Goal: Use online tool/utility: Utilize a website feature to perform a specific function

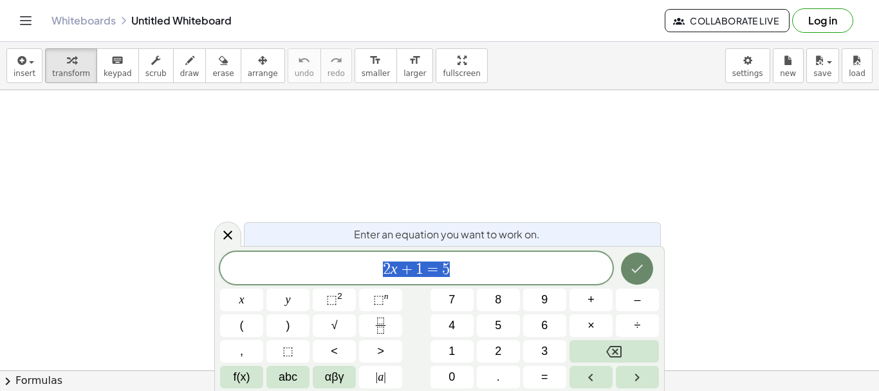
click at [639, 277] on button "Done" at bounding box center [637, 268] width 32 height 32
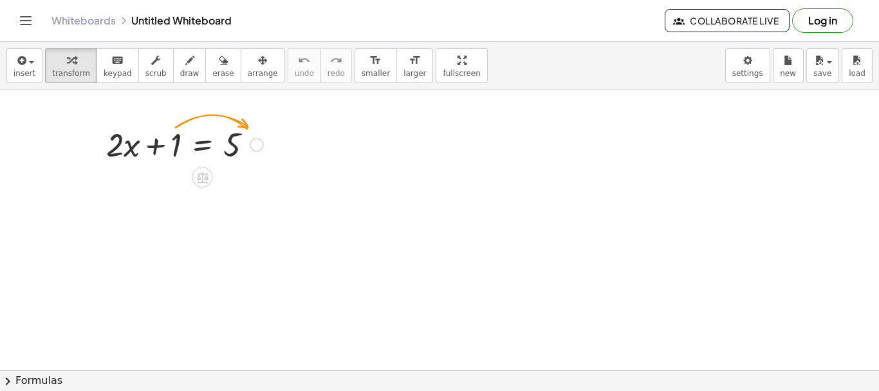
click at [149, 144] on div at bounding box center [185, 144] width 170 height 44
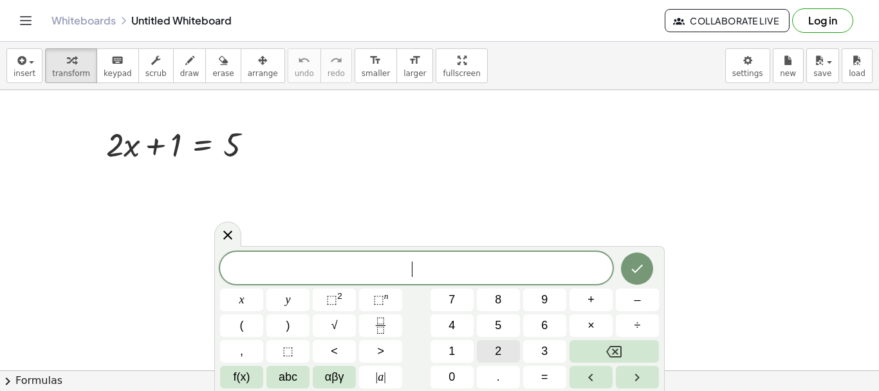
click at [498, 347] on span "2" at bounding box center [498, 350] width 6 height 17
click at [332, 303] on span "⬚" at bounding box center [331, 299] width 11 height 13
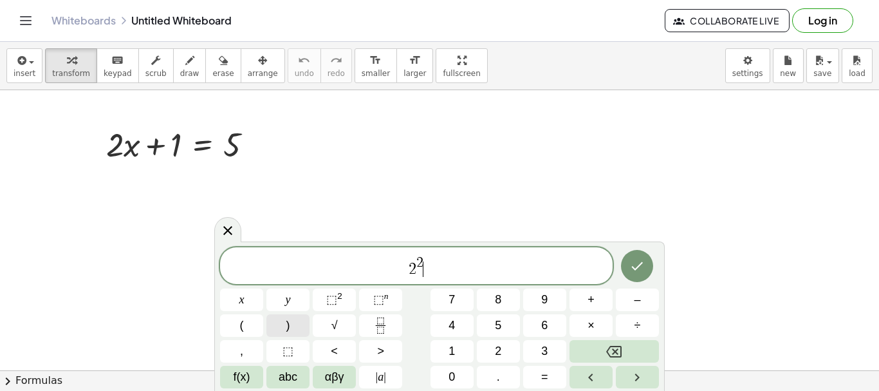
click at [293, 331] on button ")" at bounding box center [287, 325] width 43 height 23
click at [540, 344] on button "3" at bounding box center [544, 351] width 43 height 23
click at [613, 348] on icon "Backspace" at bounding box center [613, 352] width 15 height 12
click at [331, 300] on span "⬚" at bounding box center [331, 299] width 11 height 13
click at [602, 352] on button "Backspace" at bounding box center [613, 351] width 89 height 23
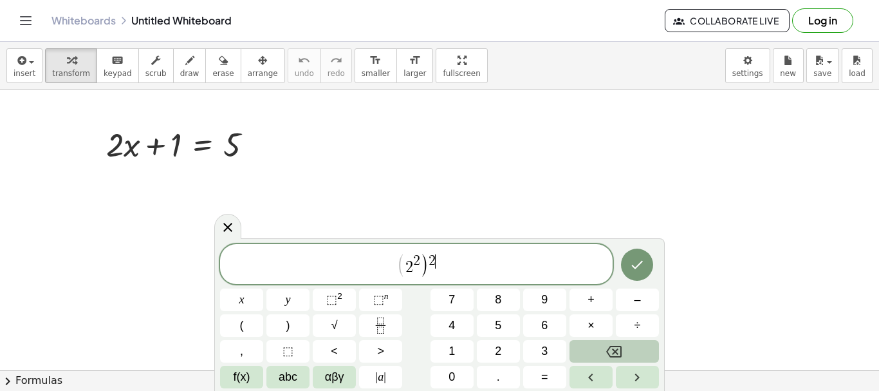
click at [602, 352] on button "Backspace" at bounding box center [613, 351] width 89 height 23
click at [545, 353] on span "3" at bounding box center [544, 350] width 6 height 17
click at [631, 263] on icon "Done" at bounding box center [636, 264] width 15 height 15
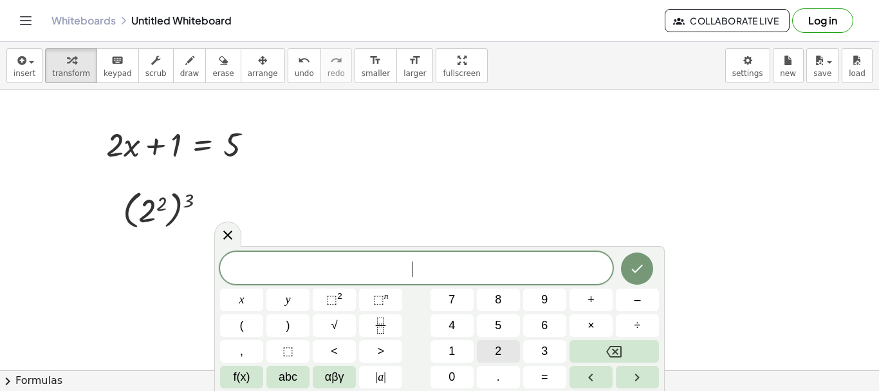
click at [486, 353] on button "2" at bounding box center [498, 351] width 43 height 23
click at [327, 298] on span "⬚" at bounding box center [331, 299] width 11 height 13
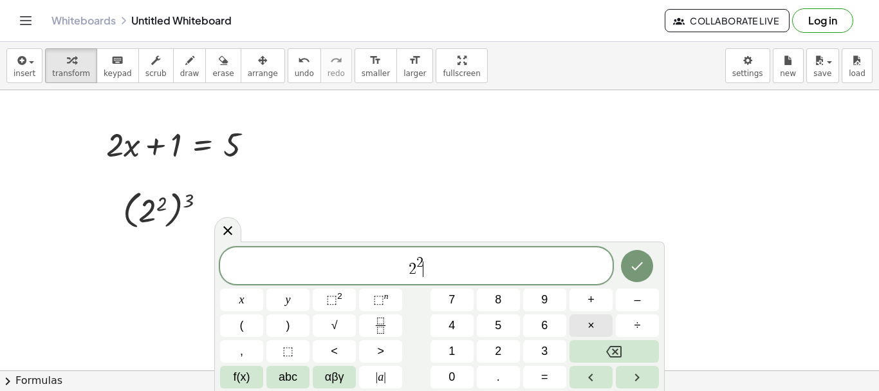
click at [591, 324] on span "×" at bounding box center [590, 325] width 7 height 17
click at [495, 348] on span "2" at bounding box center [498, 350] width 6 height 17
click at [335, 295] on span "⬚" at bounding box center [331, 299] width 11 height 13
click at [589, 322] on span "×" at bounding box center [590, 325] width 7 height 17
click at [497, 342] on span "2" at bounding box center [498, 350] width 6 height 17
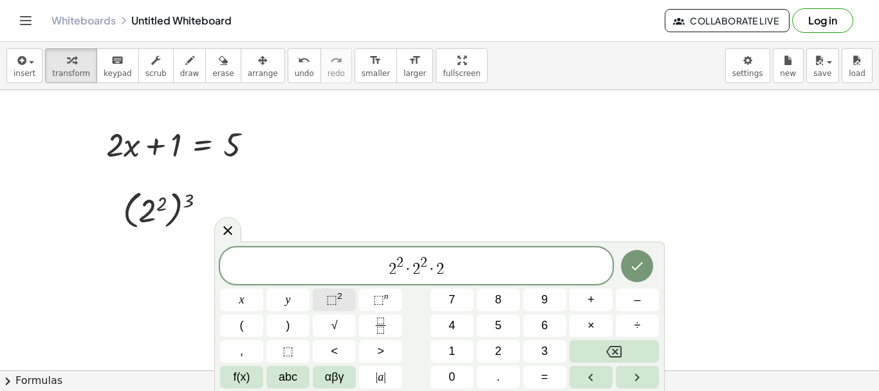
click at [335, 297] on span "⬚" at bounding box center [331, 299] width 11 height 13
click at [638, 265] on icon "Done" at bounding box center [636, 265] width 15 height 15
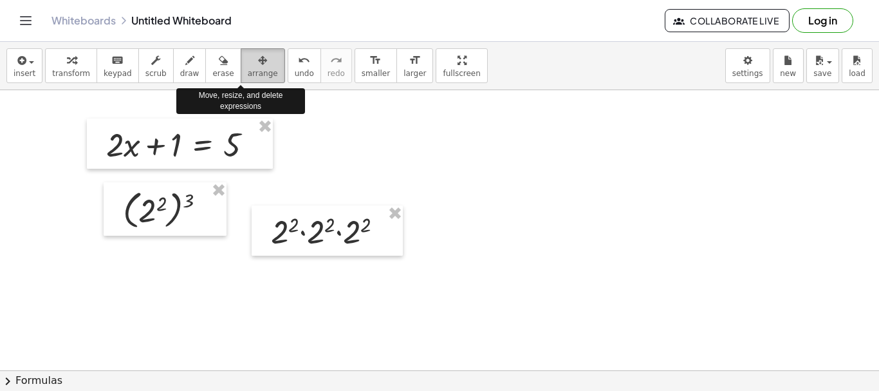
click at [248, 64] on div "button" at bounding box center [263, 59] width 30 height 15
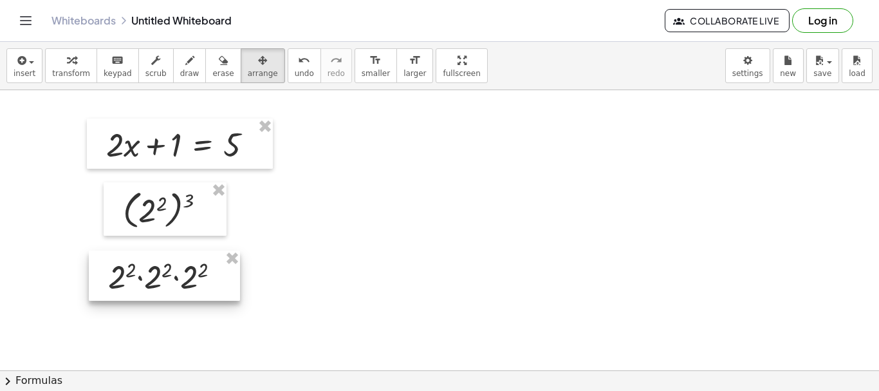
drag, startPoint x: 304, startPoint y: 232, endPoint x: 140, endPoint y: 277, distance: 169.5
click at [140, 277] on div at bounding box center [164, 275] width 151 height 50
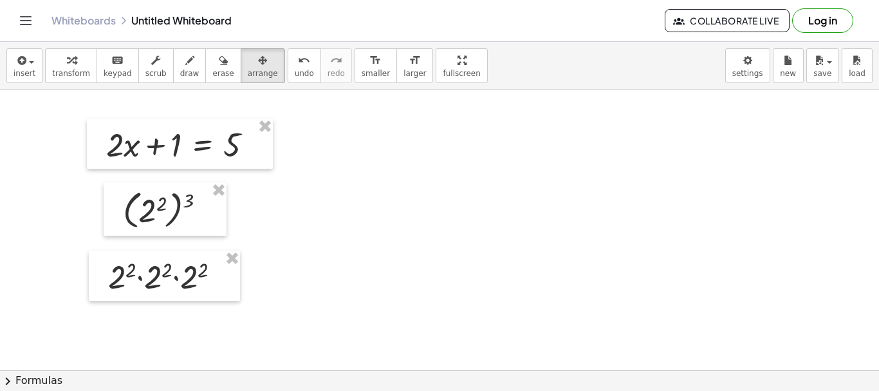
drag, startPoint x: 128, startPoint y: 338, endPoint x: 335, endPoint y: 299, distance: 210.2
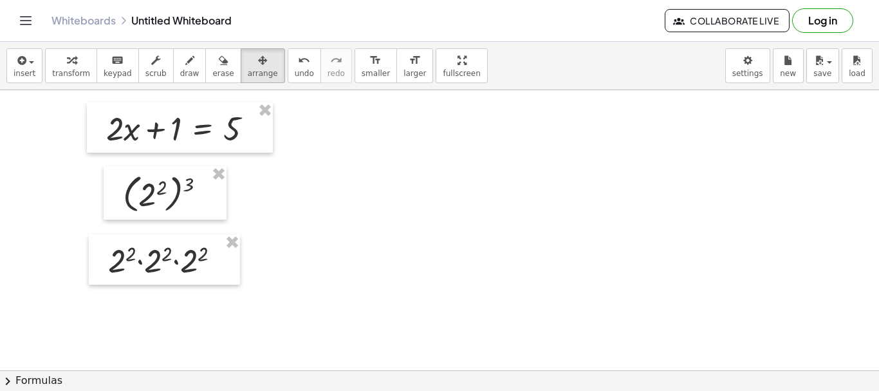
click at [150, 326] on div at bounding box center [439, 395] width 879 height 643
click at [155, 319] on div at bounding box center [439, 395] width 879 height 643
click at [248, 325] on div at bounding box center [439, 395] width 879 height 643
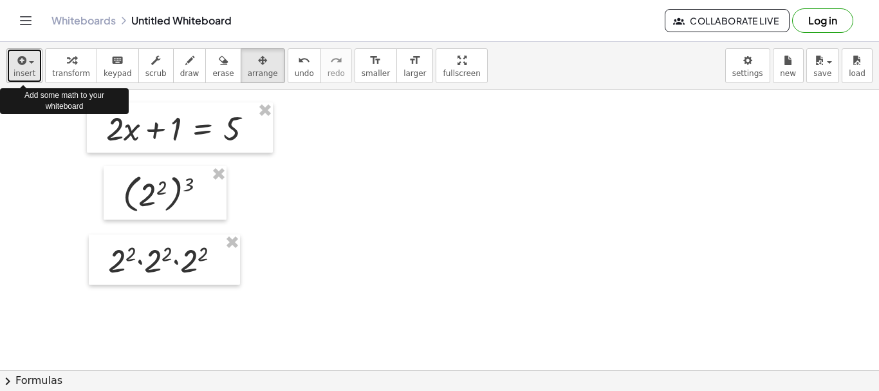
click at [17, 62] on icon "button" at bounding box center [21, 60] width 12 height 15
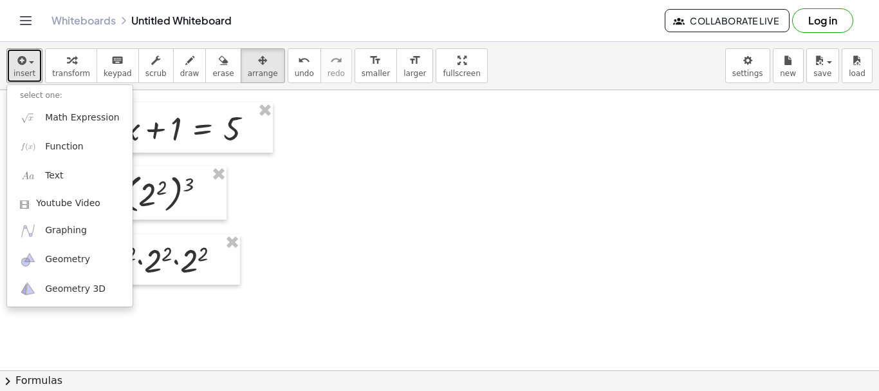
click at [357, 266] on div at bounding box center [439, 395] width 879 height 643
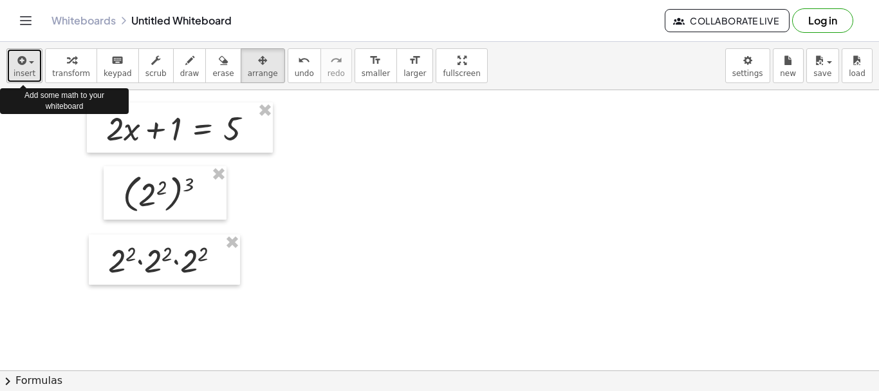
click at [18, 64] on icon "button" at bounding box center [21, 60] width 12 height 15
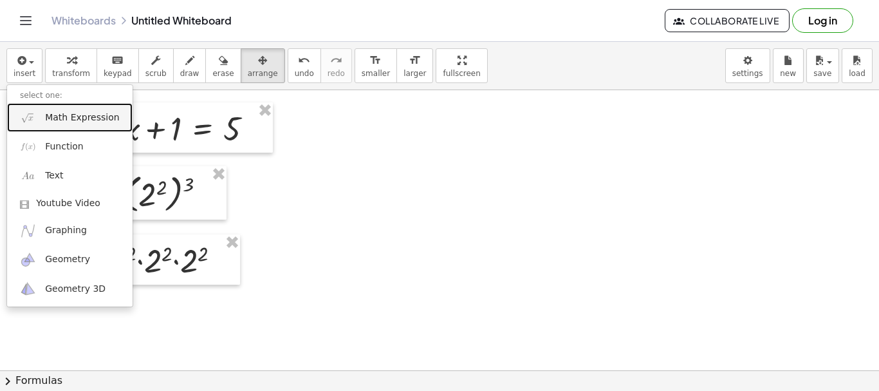
click at [42, 124] on link "Math Expression" at bounding box center [69, 117] width 125 height 29
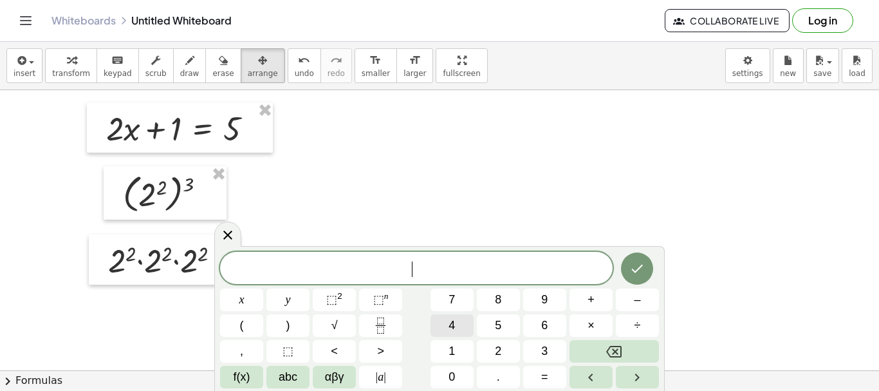
click at [462, 325] on button "4" at bounding box center [451, 325] width 43 height 23
click at [588, 322] on span "×" at bounding box center [590, 325] width 7 height 17
click at [456, 328] on button "4" at bounding box center [451, 325] width 43 height 23
click at [499, 380] on span "." at bounding box center [498, 376] width 3 height 17
click at [459, 325] on button "4" at bounding box center [451, 325] width 43 height 23
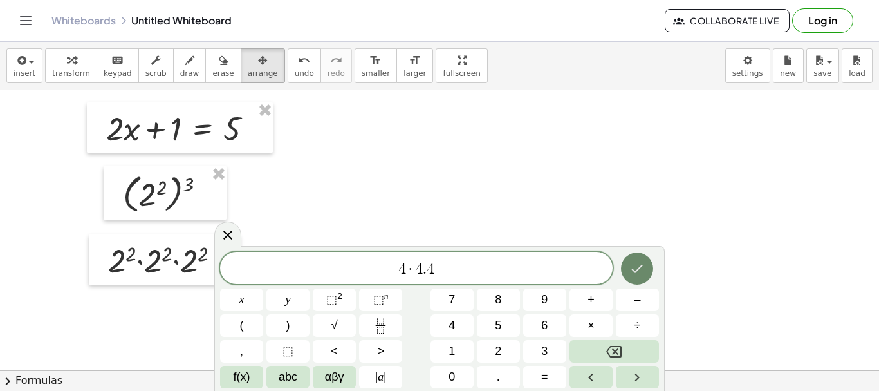
click at [641, 275] on icon "Done" at bounding box center [636, 268] width 15 height 15
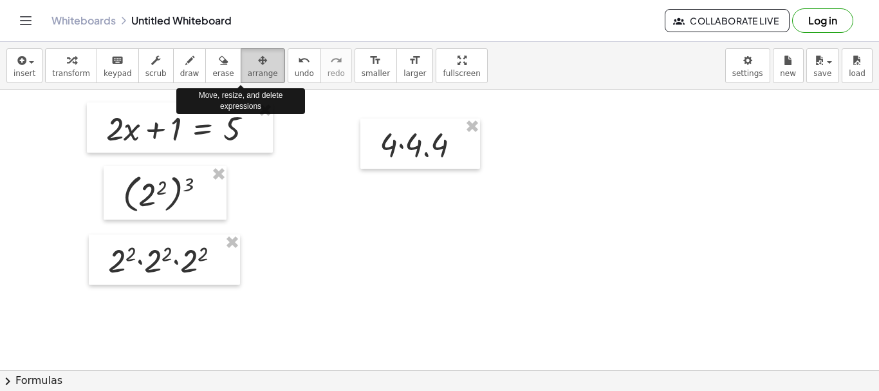
click at [248, 62] on div "button" at bounding box center [263, 59] width 30 height 15
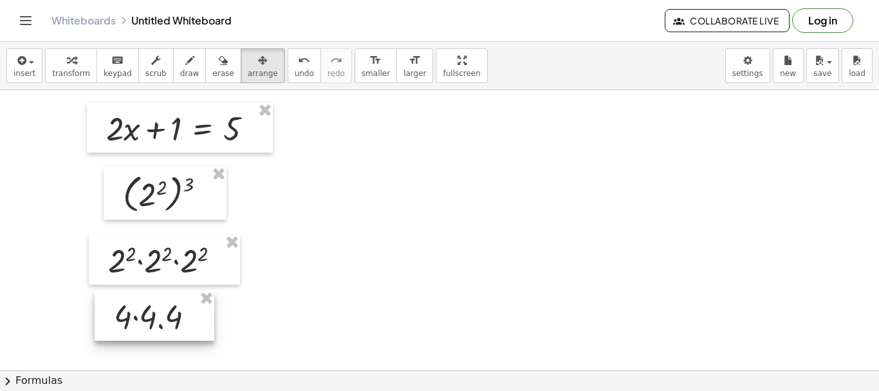
drag, startPoint x: 423, startPoint y: 137, endPoint x: 157, endPoint y: 309, distance: 316.8
click at [157, 309] on div at bounding box center [155, 315] width 120 height 50
click at [355, 128] on div at bounding box center [439, 395] width 879 height 643
click at [14, 71] on span "insert" at bounding box center [25, 73] width 22 height 9
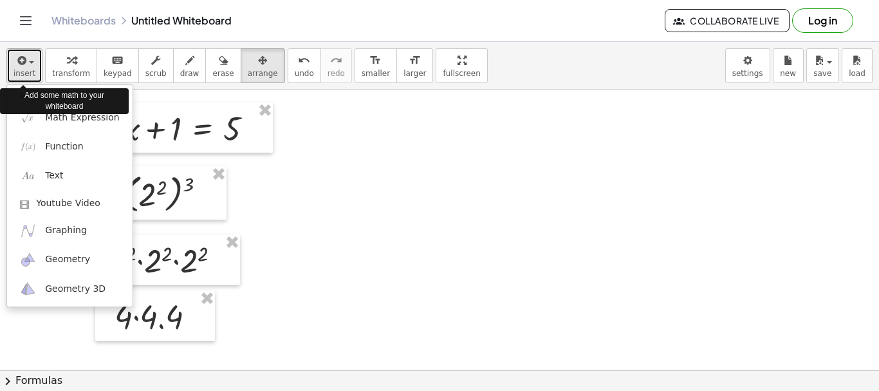
click at [14, 71] on span "insert" at bounding box center [25, 73] width 22 height 9
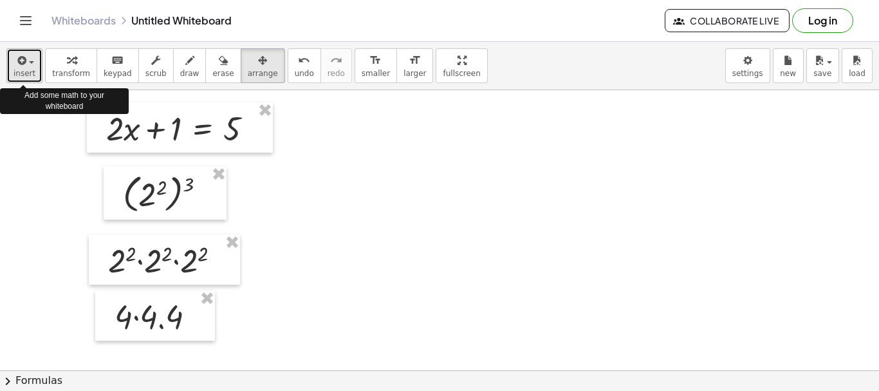
click at [15, 71] on span "insert" at bounding box center [25, 73] width 22 height 9
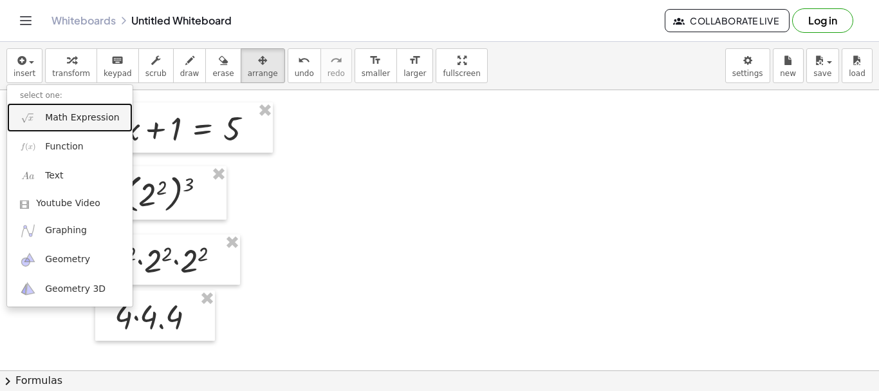
click at [38, 121] on link "Math Expression" at bounding box center [69, 117] width 125 height 29
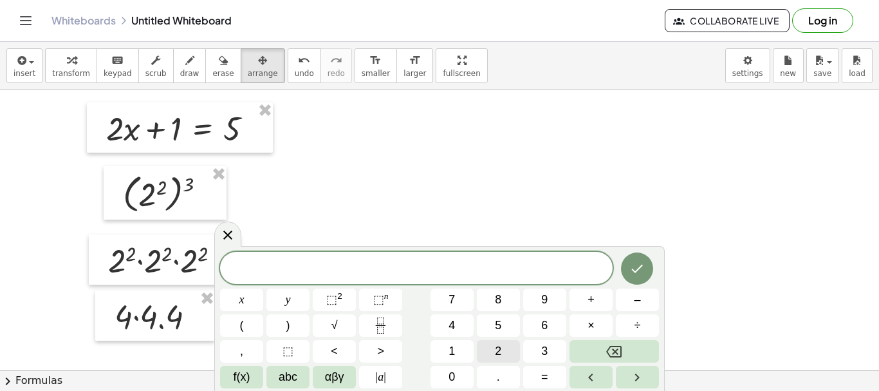
click at [499, 354] on span "2" at bounding box center [498, 350] width 6 height 17
click at [334, 295] on span "⬚" at bounding box center [331, 299] width 11 height 13
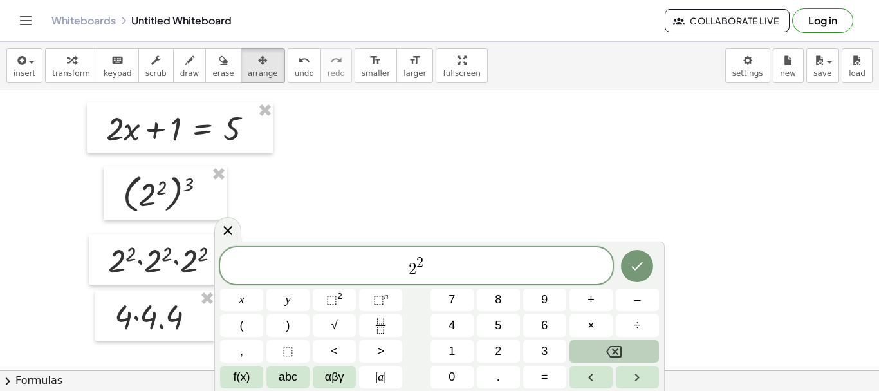
click at [612, 347] on icon "Backspace" at bounding box center [613, 351] width 15 height 15
click at [542, 324] on span "6" at bounding box center [544, 325] width 6 height 17
click at [639, 271] on icon "Done" at bounding box center [636, 265] width 15 height 15
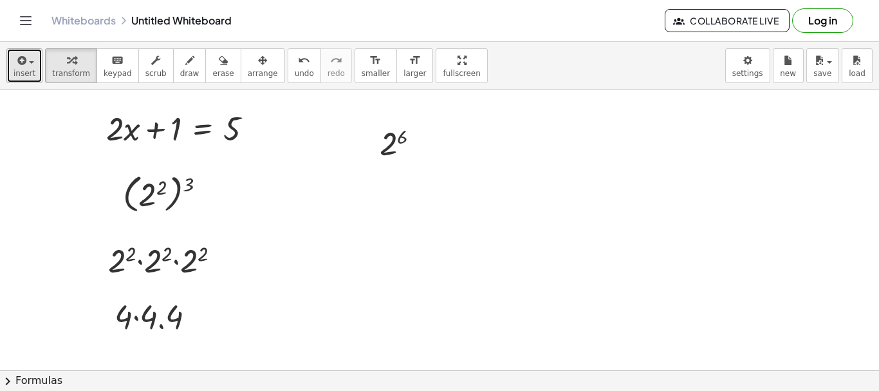
click at [14, 76] on span "insert" at bounding box center [25, 73] width 22 height 9
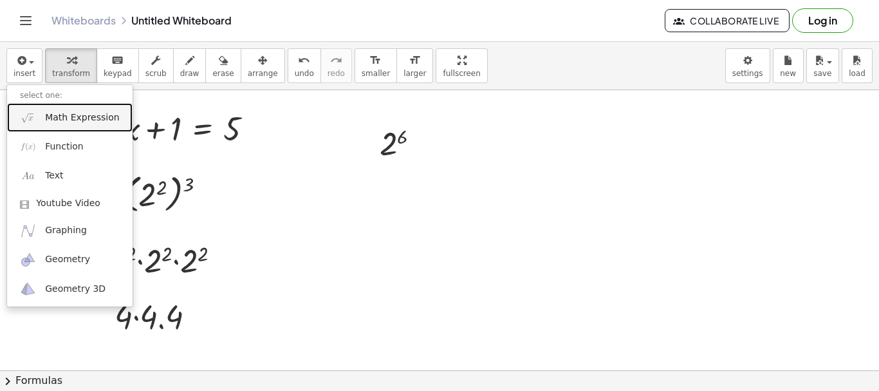
click at [39, 120] on link "Math Expression" at bounding box center [69, 117] width 125 height 29
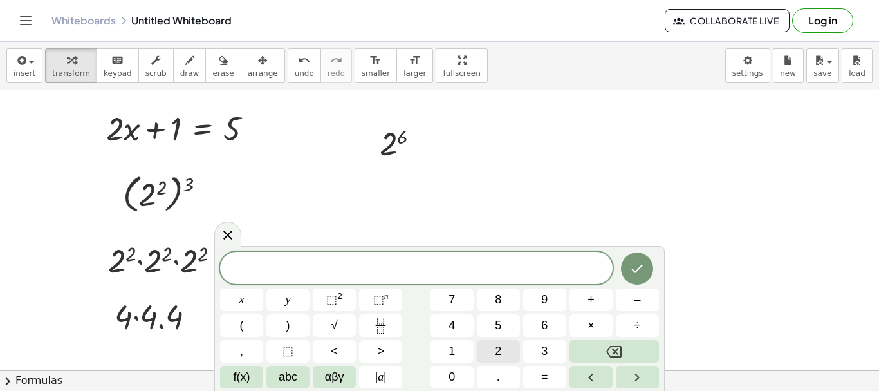
click at [501, 349] on span "2" at bounding box center [498, 350] width 6 height 17
click at [594, 326] on span "×" at bounding box center [590, 325] width 7 height 17
click at [495, 349] on span "2" at bounding box center [498, 350] width 6 height 17
click at [588, 328] on span "×" at bounding box center [590, 325] width 7 height 17
click at [501, 352] on span "2" at bounding box center [498, 350] width 6 height 17
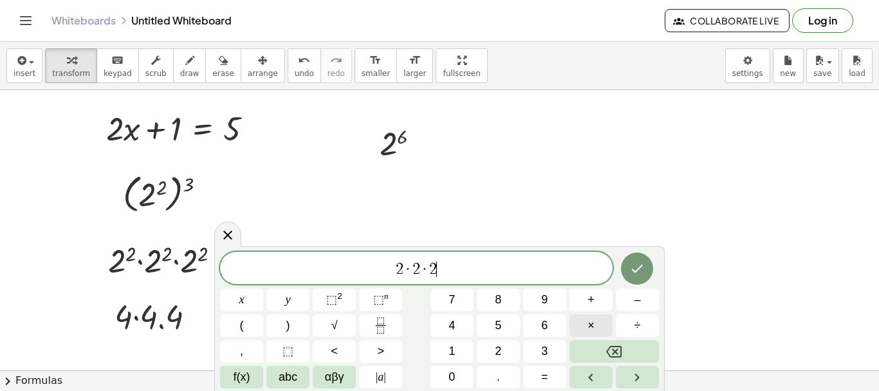
click at [589, 328] on span "×" at bounding box center [590, 325] width 7 height 17
click at [507, 349] on button "2" at bounding box center [498, 351] width 43 height 23
click at [594, 326] on span "×" at bounding box center [590, 325] width 7 height 17
click at [501, 355] on span "2" at bounding box center [498, 350] width 6 height 17
click at [593, 325] on span "×" at bounding box center [590, 325] width 7 height 17
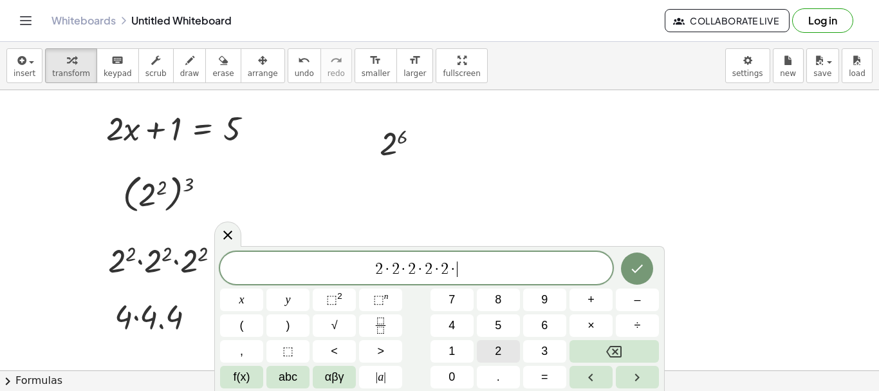
click at [495, 353] on span "2" at bounding box center [498, 350] width 6 height 17
click at [640, 264] on icon "Done" at bounding box center [636, 268] width 15 height 15
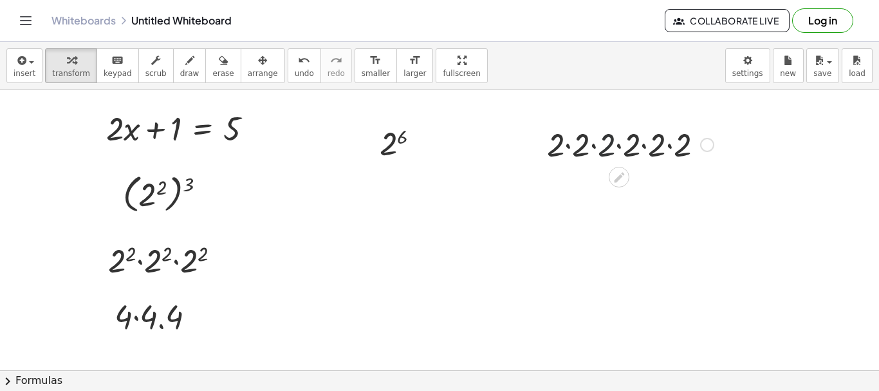
click at [604, 147] on div at bounding box center [630, 144] width 180 height 44
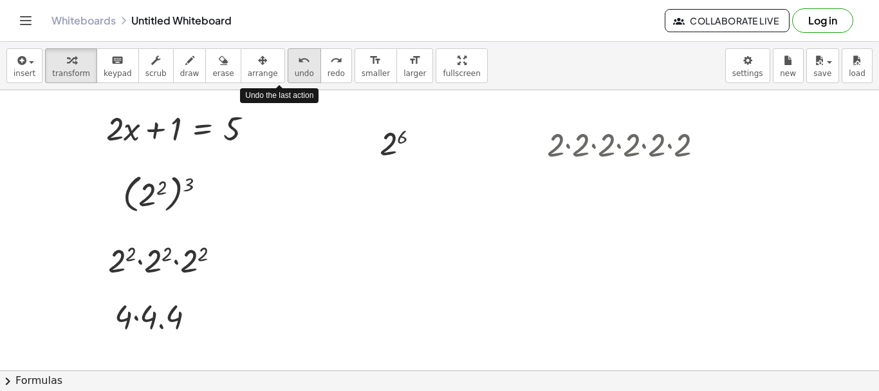
click at [295, 73] on span "undo" at bounding box center [304, 73] width 19 height 9
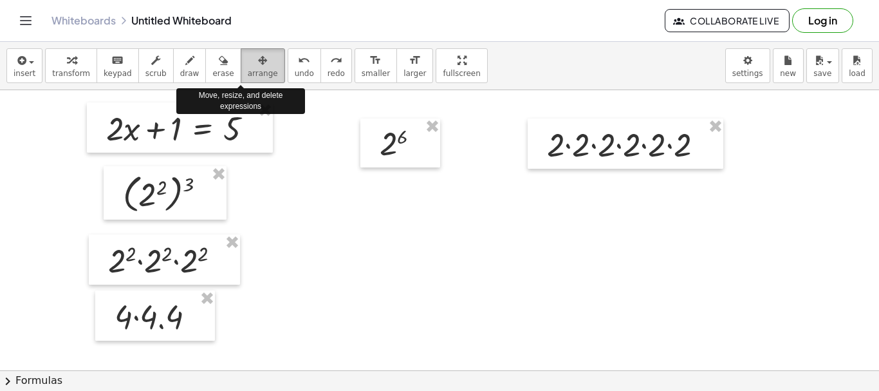
click at [258, 66] on icon "button" at bounding box center [262, 60] width 9 height 15
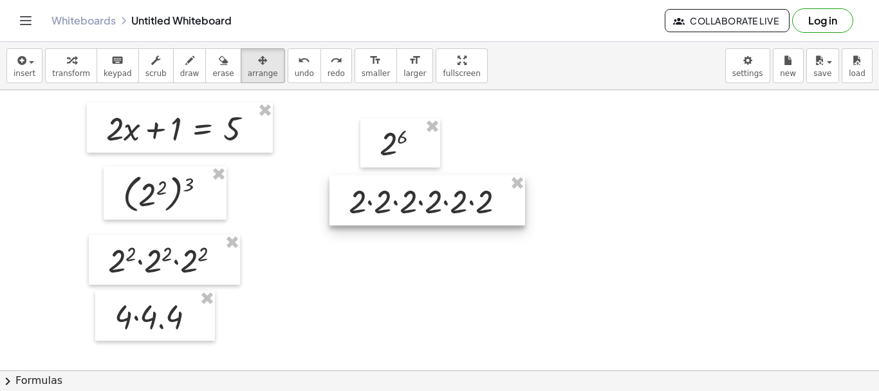
drag, startPoint x: 573, startPoint y: 140, endPoint x: 375, endPoint y: 196, distance: 206.1
click at [375, 196] on div at bounding box center [427, 200] width 196 height 50
click at [388, 270] on div at bounding box center [439, 395] width 879 height 643
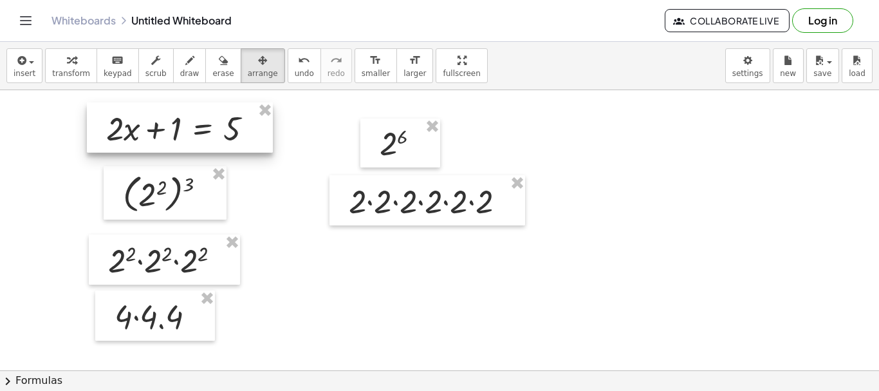
click at [219, 124] on div at bounding box center [180, 127] width 186 height 50
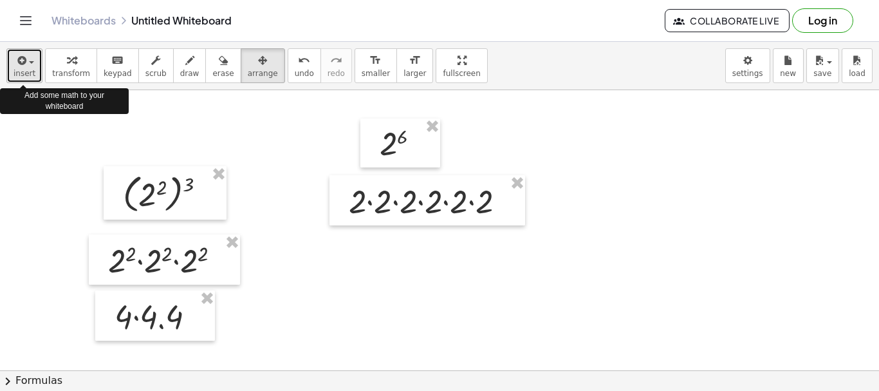
click at [21, 75] on span "insert" at bounding box center [25, 73] width 22 height 9
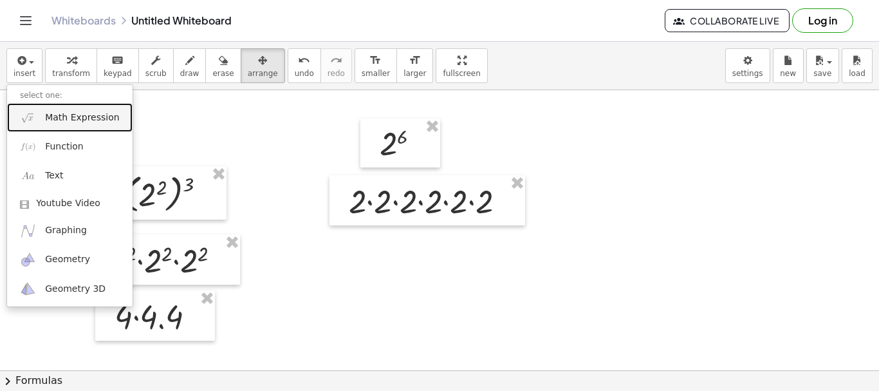
click at [42, 115] on link "Math Expression" at bounding box center [69, 117] width 125 height 29
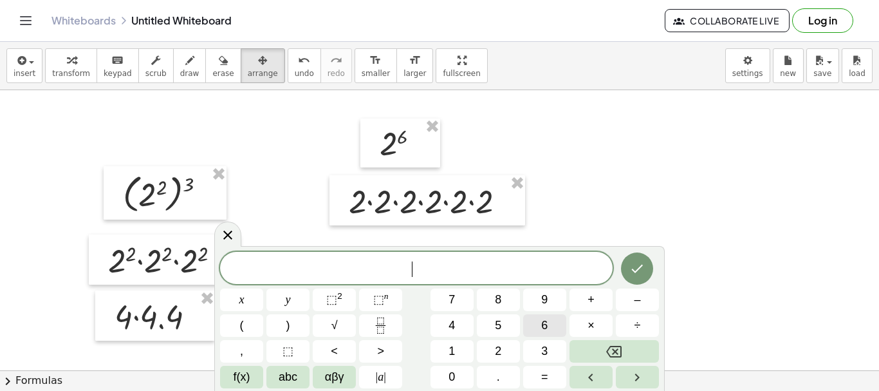
click at [535, 326] on button "6" at bounding box center [544, 325] width 43 height 23
click at [452, 323] on span "4" at bounding box center [451, 325] width 6 height 17
click at [645, 272] on icon "Done" at bounding box center [636, 268] width 15 height 15
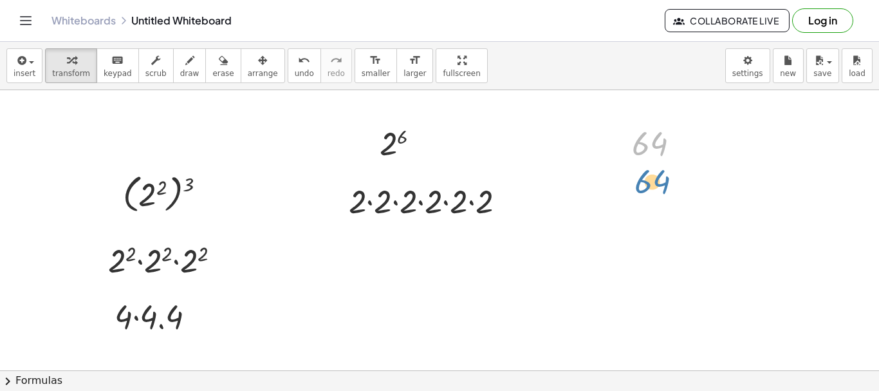
drag, startPoint x: 652, startPoint y: 140, endPoint x: 652, endPoint y: 171, distance: 31.5
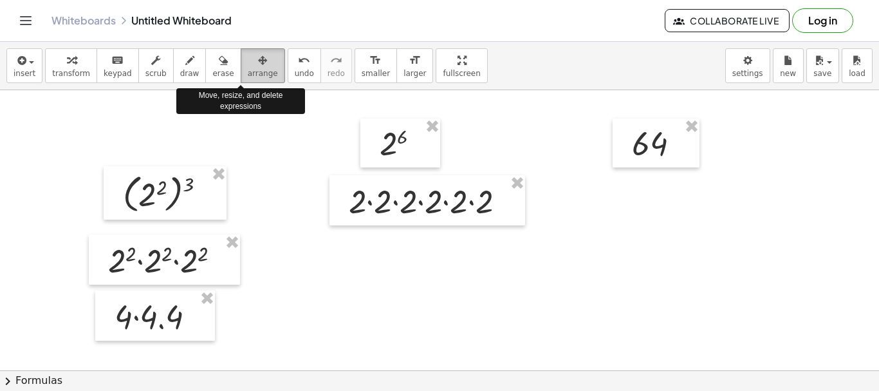
click at [248, 69] on span "arrange" at bounding box center [263, 73] width 30 height 9
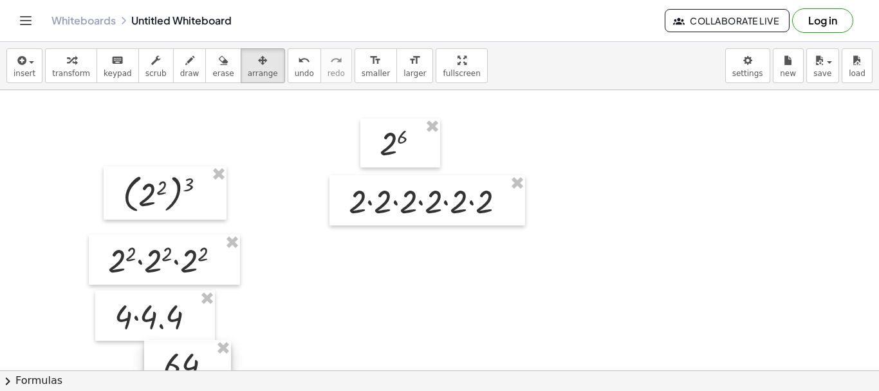
drag, startPoint x: 654, startPoint y: 141, endPoint x: 189, endPoint y: 364, distance: 515.7
click at [189, 364] on div at bounding box center [187, 364] width 87 height 49
click at [396, 238] on div at bounding box center [439, 395] width 879 height 643
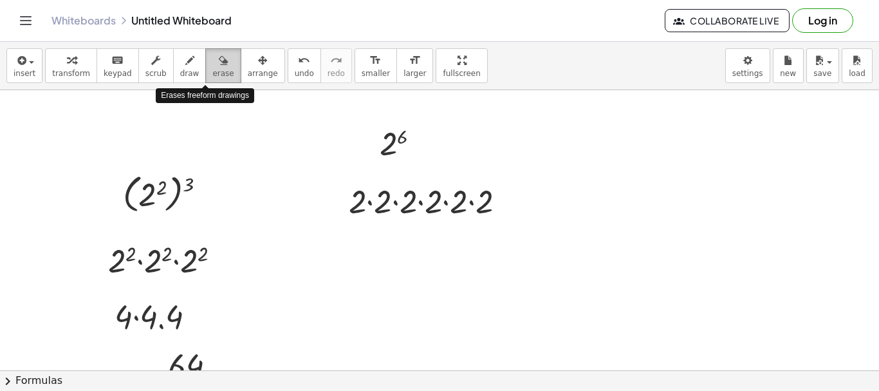
click at [212, 70] on span "erase" at bounding box center [222, 73] width 21 height 9
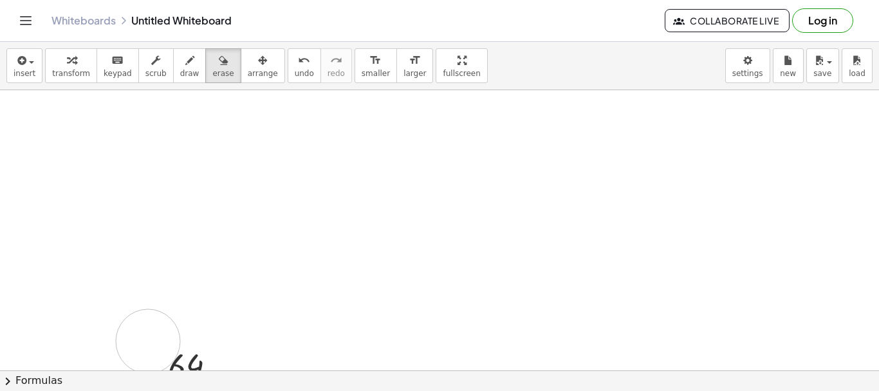
drag, startPoint x: 485, startPoint y: 185, endPoint x: 148, endPoint y: 342, distance: 371.9
click at [148, 342] on div at bounding box center [439, 395] width 879 height 643
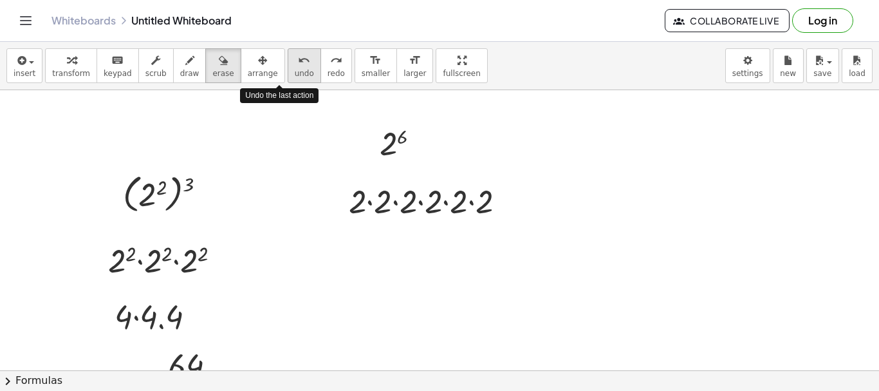
click at [295, 69] on span "undo" at bounding box center [304, 73] width 19 height 9
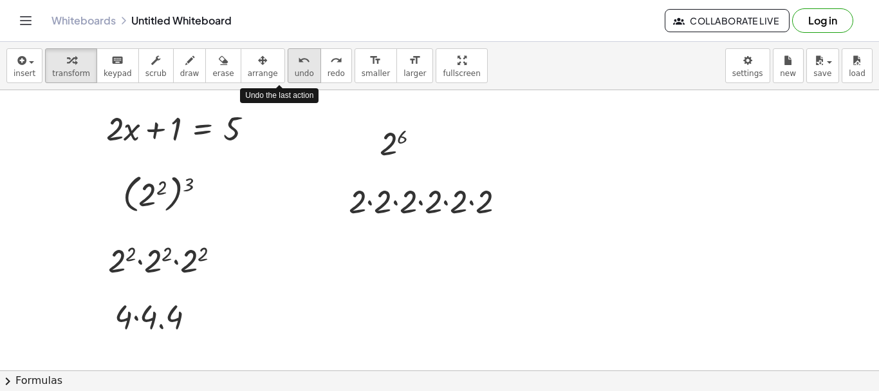
click at [295, 69] on span "undo" at bounding box center [304, 73] width 19 height 9
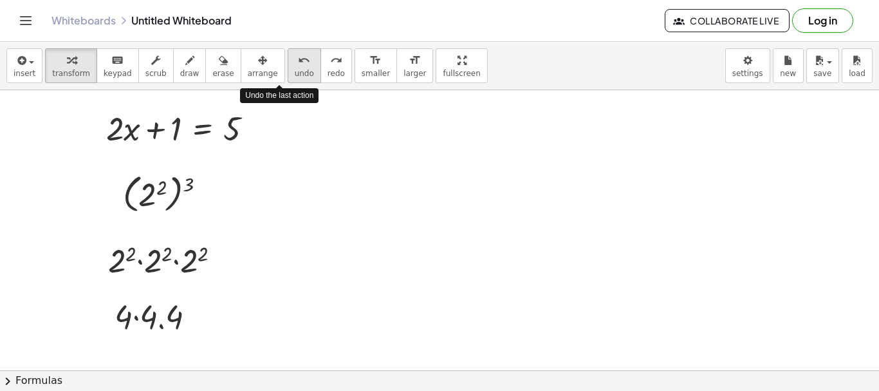
click at [295, 69] on span "undo" at bounding box center [304, 73] width 19 height 9
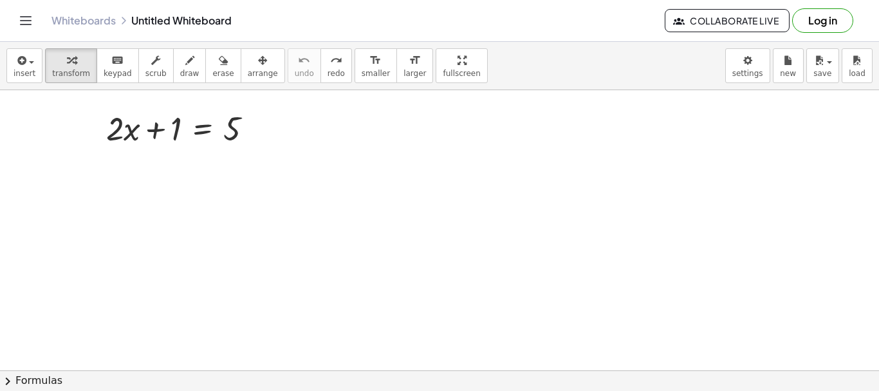
click at [279, 181] on div at bounding box center [439, 395] width 879 height 643
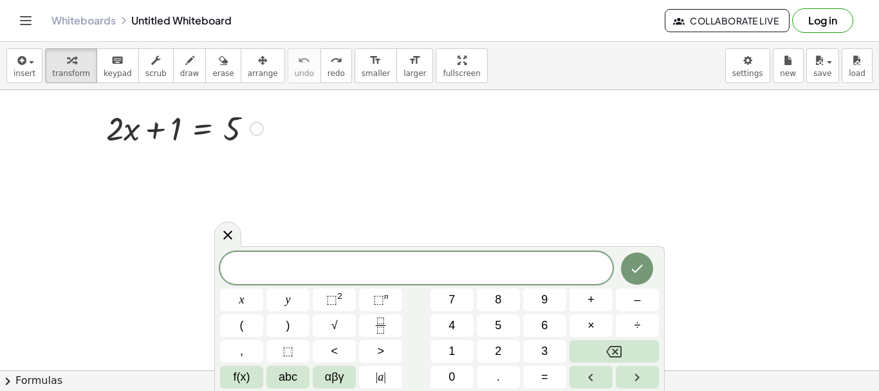
click at [229, 145] on div at bounding box center [185, 128] width 170 height 44
click at [509, 347] on button "2" at bounding box center [498, 351] width 43 height 23
click at [461, 327] on button "4" at bounding box center [451, 325] width 43 height 23
click at [621, 354] on icon "Backspace" at bounding box center [613, 352] width 15 height 12
click at [332, 297] on span "⬚" at bounding box center [331, 299] width 11 height 13
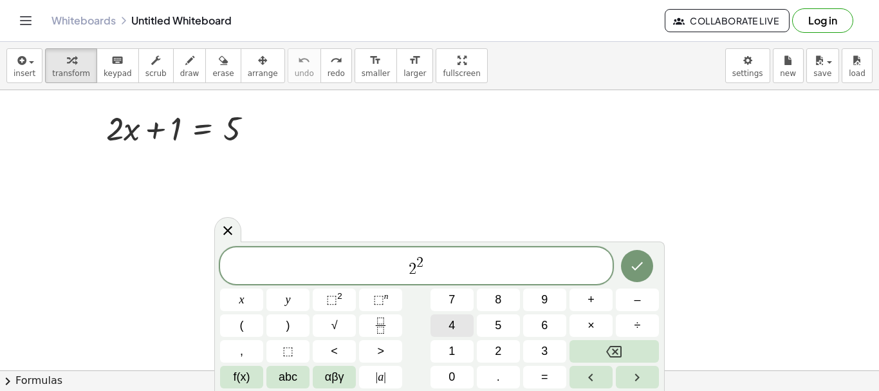
click at [454, 319] on span "4" at bounding box center [451, 325] width 6 height 17
click at [616, 353] on icon "Backspace" at bounding box center [613, 351] width 15 height 15
click at [449, 325] on span "4" at bounding box center [451, 325] width 6 height 17
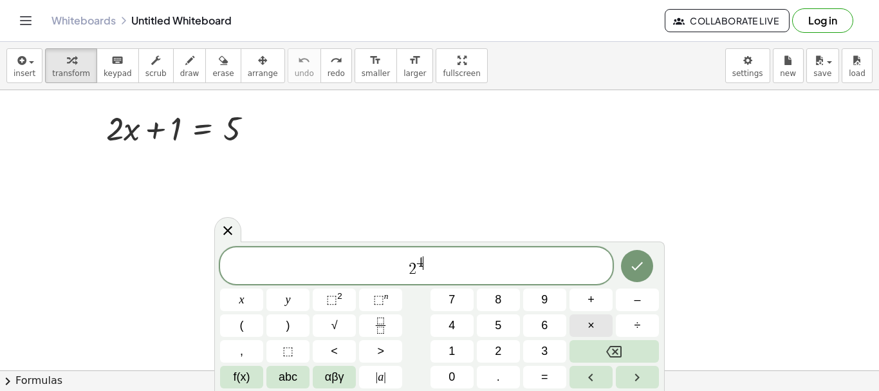
click at [594, 322] on span "×" at bounding box center [590, 325] width 7 height 17
click at [495, 344] on span "2" at bounding box center [498, 350] width 6 height 17
click at [337, 297] on sup "2" at bounding box center [339, 296] width 5 height 10
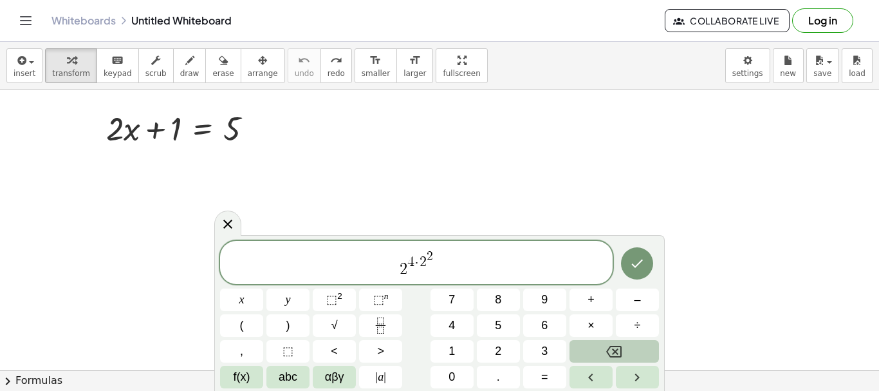
click at [609, 351] on icon "Backspace" at bounding box center [613, 351] width 15 height 15
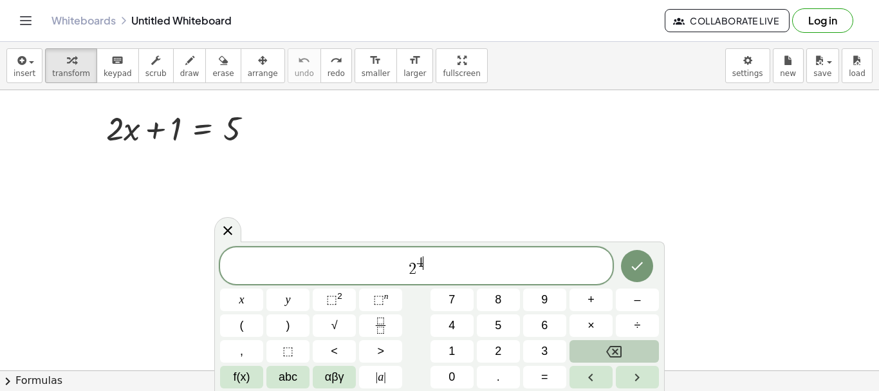
click at [609, 351] on icon "Backspace" at bounding box center [613, 351] width 15 height 15
click at [342, 300] on span "⬚ 2" at bounding box center [334, 299] width 16 height 17
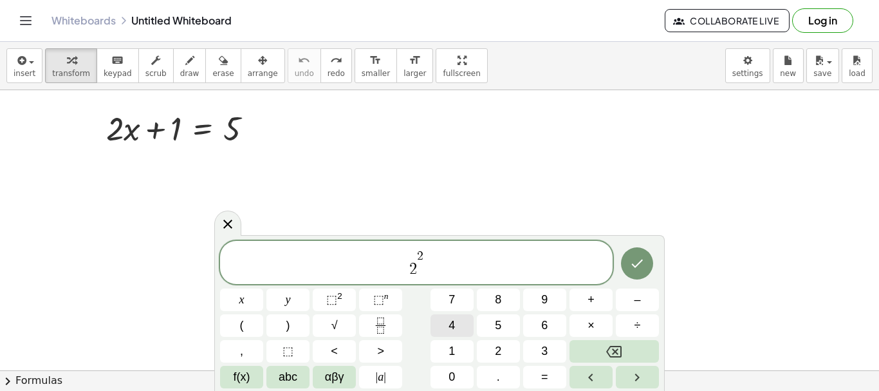
click at [450, 326] on span "4" at bounding box center [451, 325] width 6 height 17
click at [625, 351] on button "Backspace" at bounding box center [613, 351] width 89 height 23
click at [460, 330] on button "4" at bounding box center [451, 325] width 43 height 23
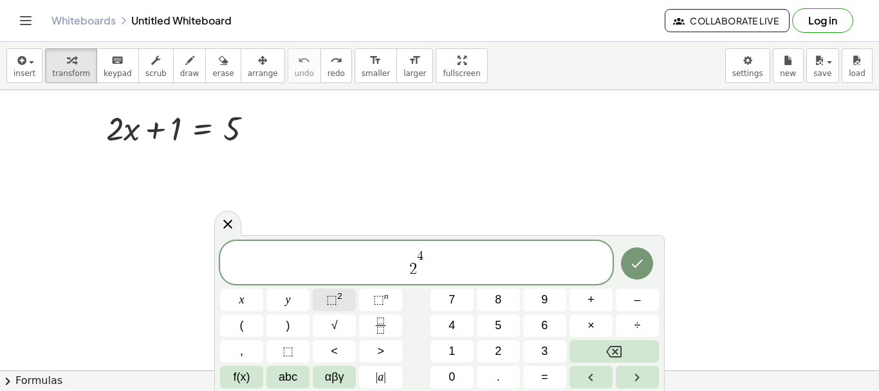
click at [337, 299] on sup "2" at bounding box center [339, 296] width 5 height 10
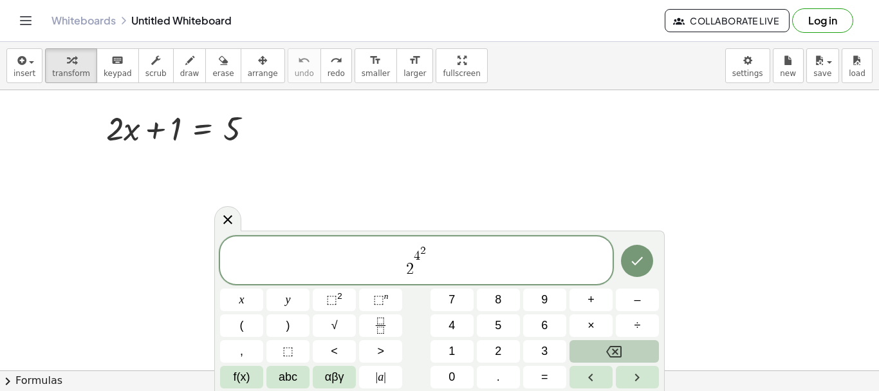
click at [611, 357] on icon "Backspace" at bounding box center [613, 351] width 15 height 15
click at [638, 329] on span "÷" at bounding box center [637, 325] width 6 height 17
click at [613, 353] on icon "Backspace" at bounding box center [613, 352] width 15 height 12
click at [640, 270] on button "Done" at bounding box center [637, 261] width 32 height 32
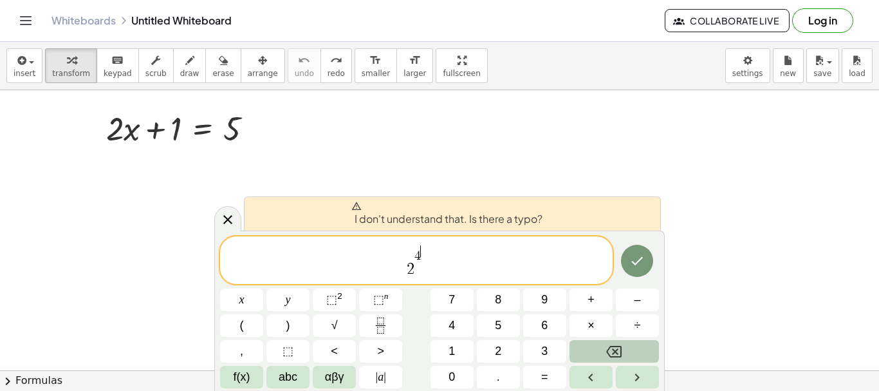
click at [617, 344] on icon "Backspace" at bounding box center [613, 351] width 15 height 15
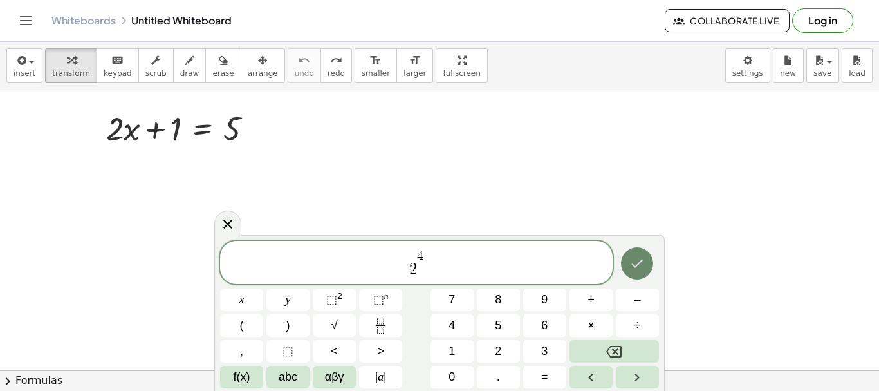
click at [625, 270] on button "Done" at bounding box center [637, 263] width 32 height 32
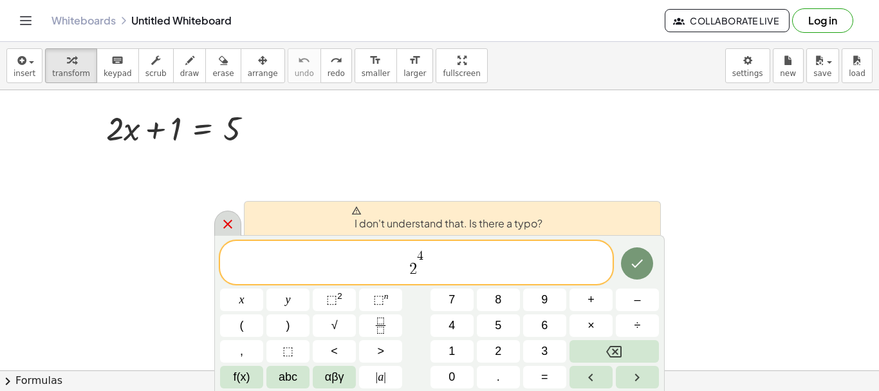
click at [229, 229] on icon at bounding box center [227, 223] width 15 height 15
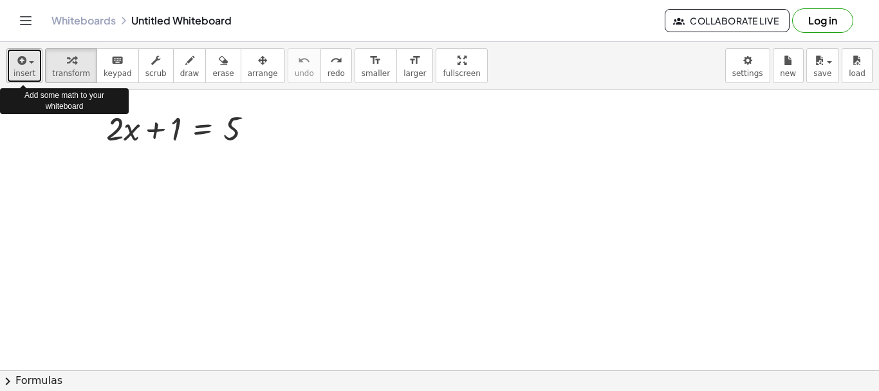
click at [24, 73] on span "insert" at bounding box center [25, 73] width 22 height 9
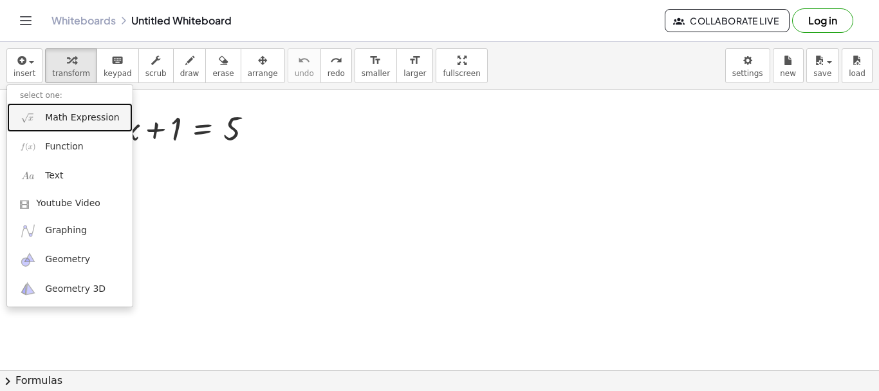
click at [26, 121] on img at bounding box center [28, 117] width 16 height 16
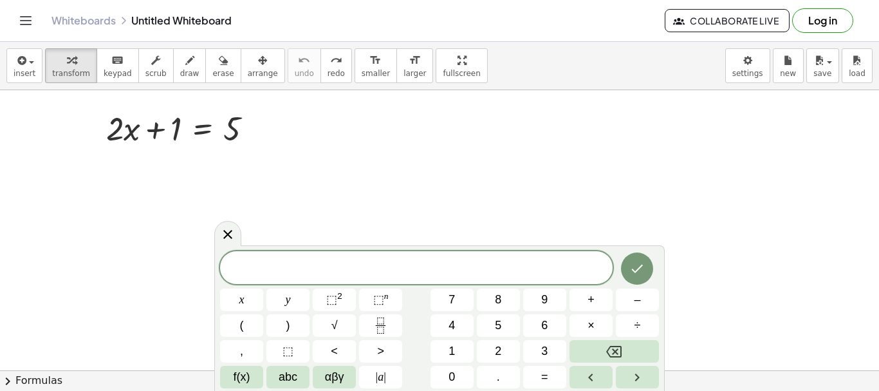
click at [520, 355] on div "x y ⬚ 2 ⬚ n 7 8 9 + – ( ) √ 4 5 6 × ÷ , ⬚ < > 1 2 3 f(x) abc αβγ | a | 0 . =" at bounding box center [439, 319] width 439 height 137
click at [510, 356] on button "2" at bounding box center [498, 351] width 43 height 23
click at [329, 299] on span "⬚" at bounding box center [331, 299] width 11 height 13
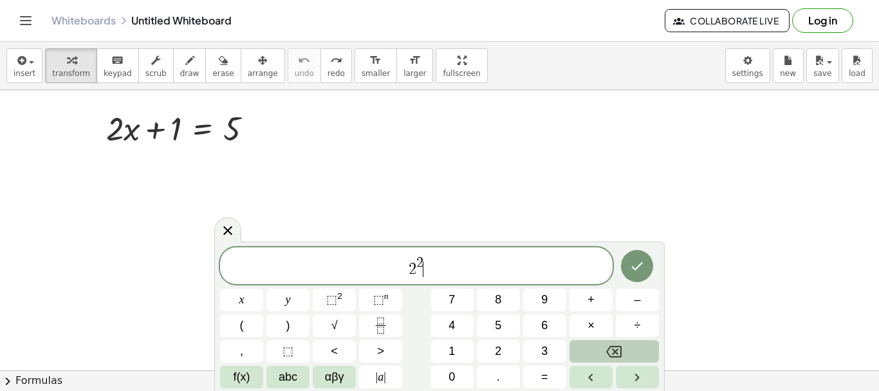
click at [620, 348] on icon "Backspace" at bounding box center [613, 351] width 15 height 15
click at [594, 376] on icon "Left arrow" at bounding box center [590, 376] width 15 height 15
click at [636, 264] on icon "Done" at bounding box center [636, 265] width 15 height 15
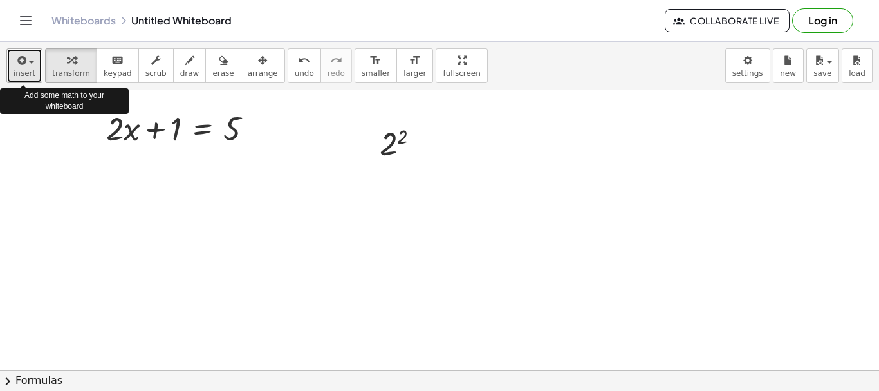
click at [25, 77] on span "insert" at bounding box center [25, 73] width 22 height 9
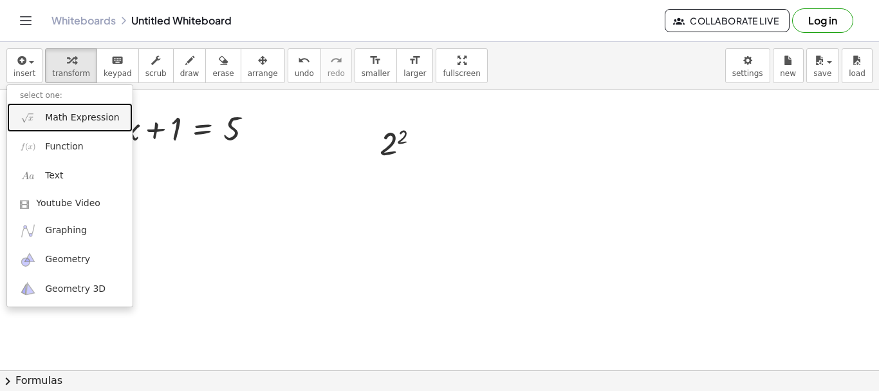
click at [44, 113] on link "Math Expression" at bounding box center [69, 117] width 125 height 29
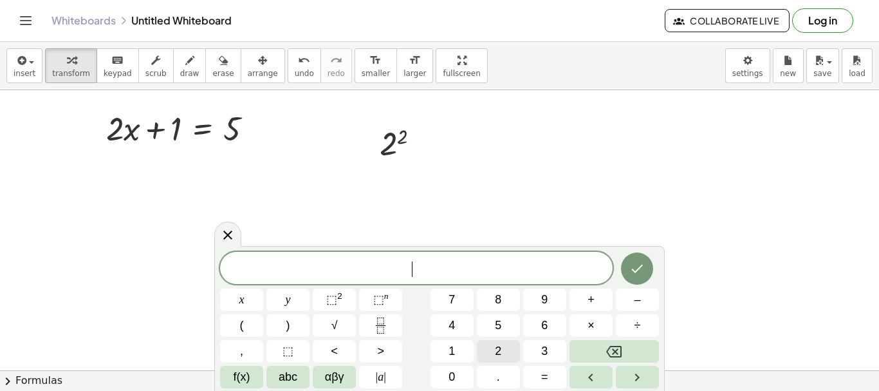
click at [497, 351] on span "2" at bounding box center [498, 350] width 6 height 17
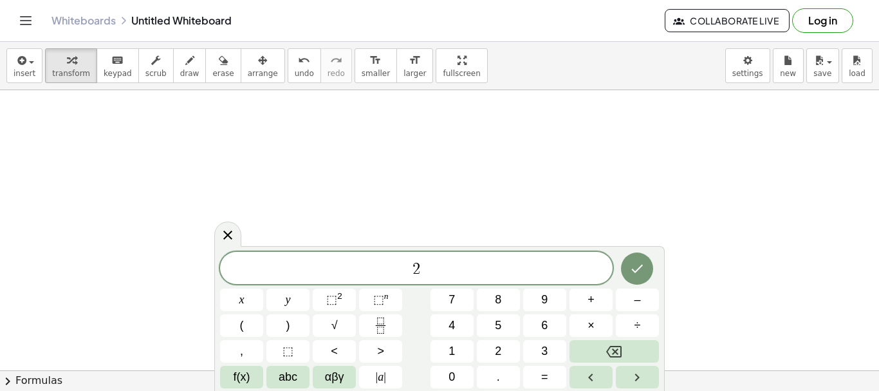
scroll to position [138, 0]
click at [665, 381] on body "Graspable Math Activities Get Started Activity Bank Assigned Work Classes White…" at bounding box center [439, 195] width 879 height 391
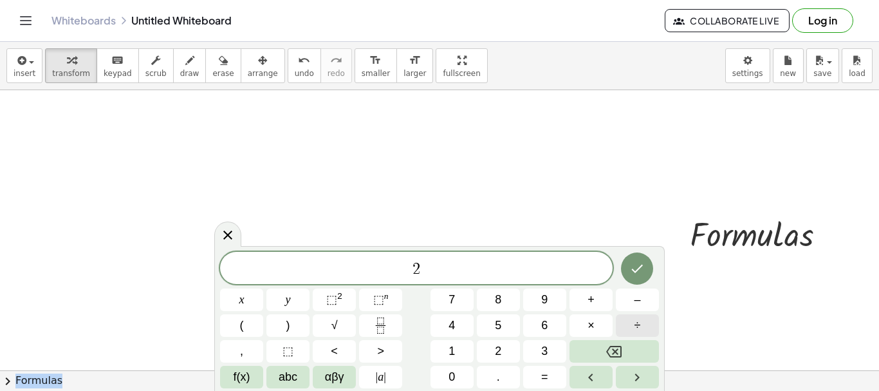
click at [633, 328] on button "÷" at bounding box center [637, 325] width 43 height 23
click at [542, 348] on span "3" at bounding box center [544, 350] width 6 height 17
click at [226, 222] on div at bounding box center [227, 233] width 27 height 25
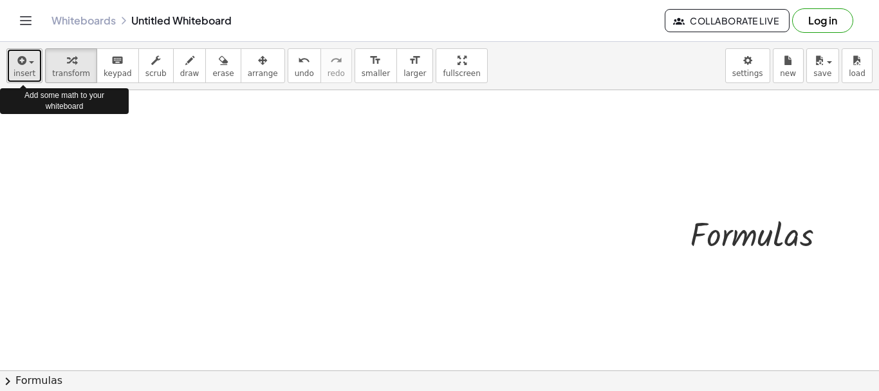
click at [25, 71] on span "insert" at bounding box center [25, 73] width 22 height 9
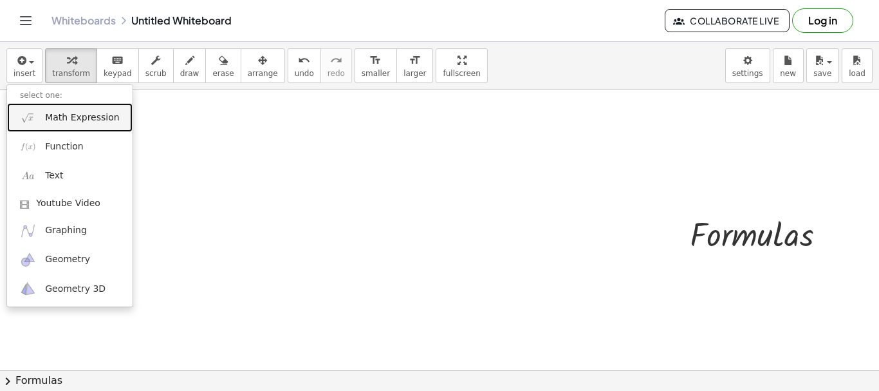
click at [58, 109] on link "Math Expression" at bounding box center [69, 117] width 125 height 29
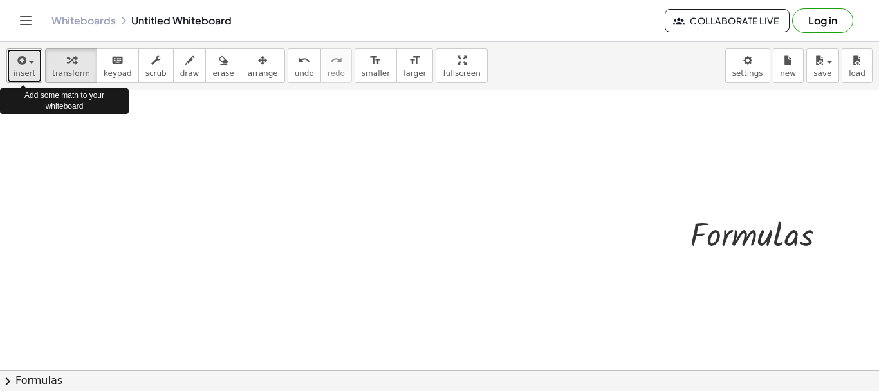
click at [28, 69] on span "insert" at bounding box center [25, 73] width 22 height 9
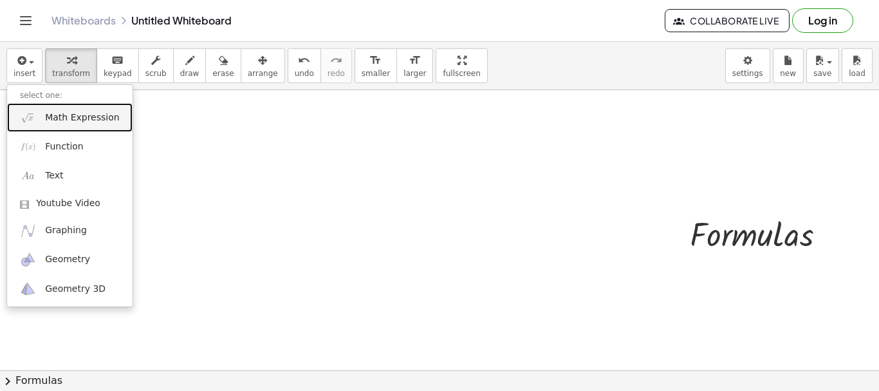
click at [54, 119] on span "Math Expression" at bounding box center [82, 117] width 74 height 13
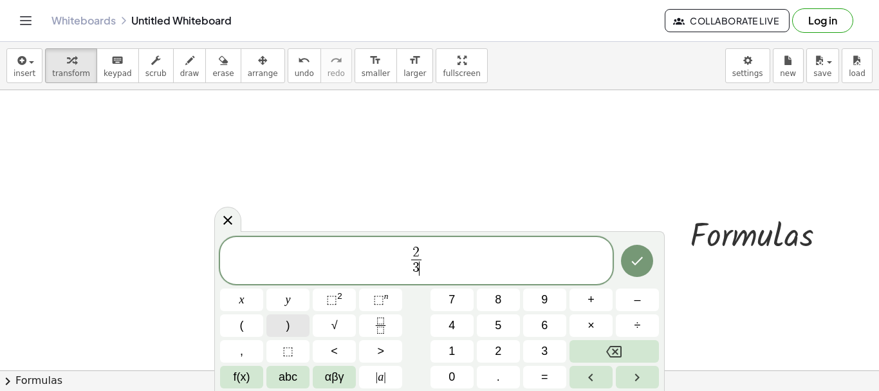
click at [289, 324] on span ")" at bounding box center [288, 325] width 4 height 17
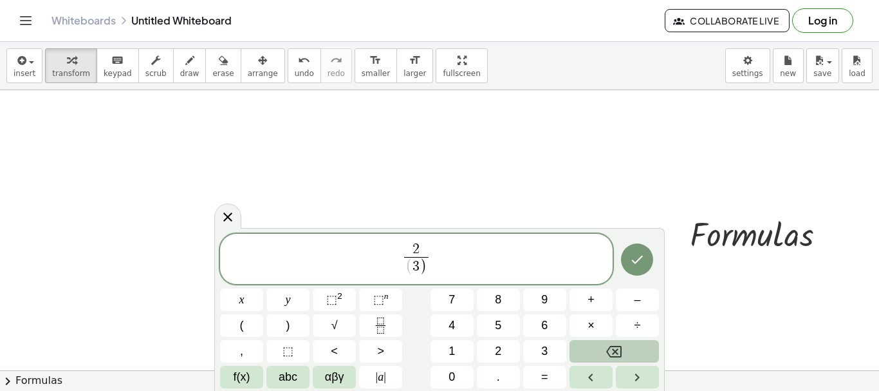
click at [613, 358] on icon "Backspace" at bounding box center [613, 351] width 15 height 15
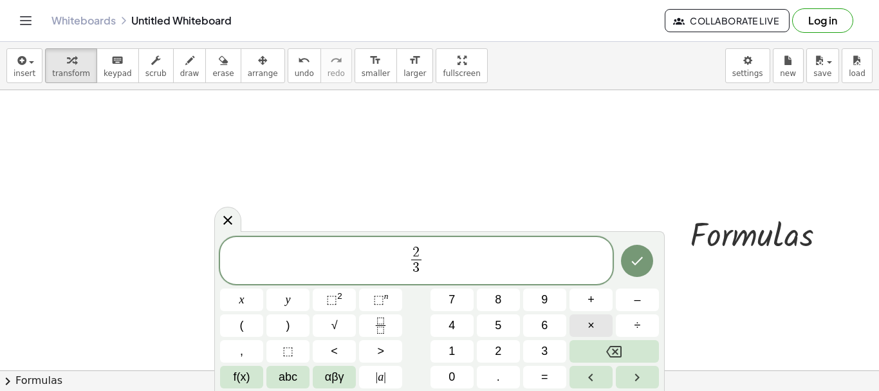
click at [584, 325] on button "×" at bounding box center [590, 325] width 43 height 23
click at [611, 350] on icon "Backspace" at bounding box center [613, 351] width 15 height 15
click at [633, 257] on icon "Done" at bounding box center [636, 260] width 15 height 15
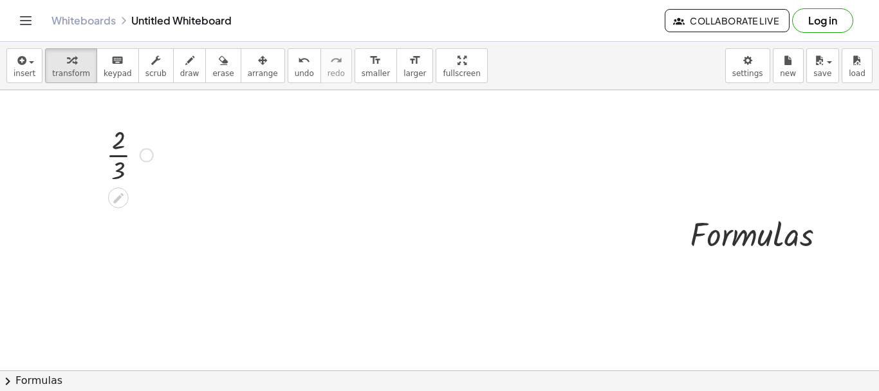
click at [145, 156] on div at bounding box center [147, 155] width 14 height 14
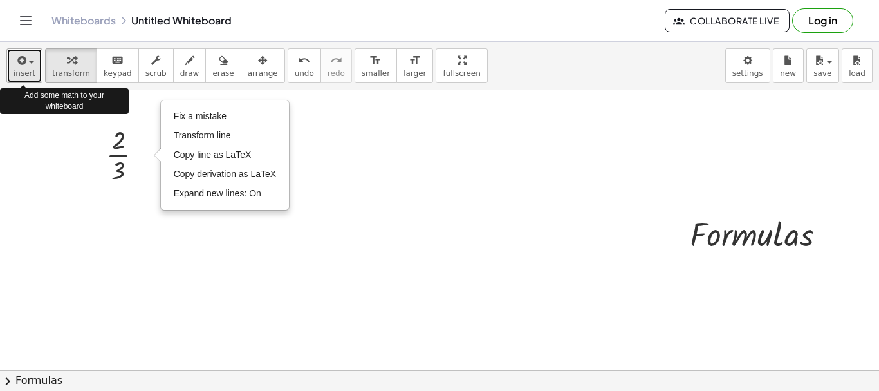
click at [26, 69] on span "insert" at bounding box center [25, 73] width 22 height 9
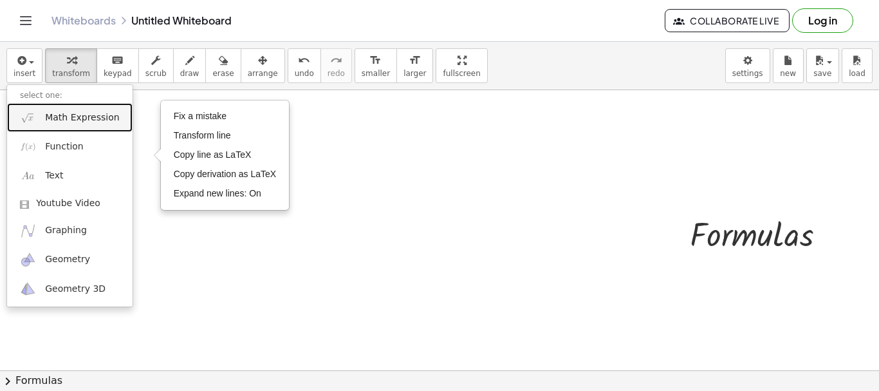
click at [61, 119] on span "Math Expression" at bounding box center [82, 117] width 74 height 13
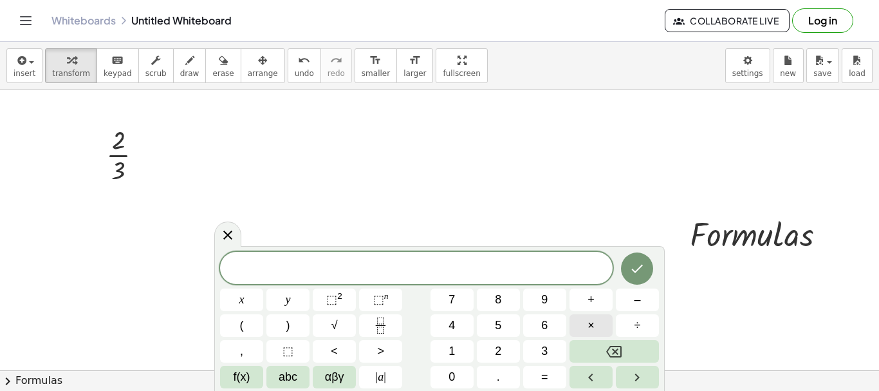
click at [593, 324] on span "×" at bounding box center [590, 325] width 7 height 17
click at [636, 261] on icon "Done" at bounding box center [636, 268] width 15 height 15
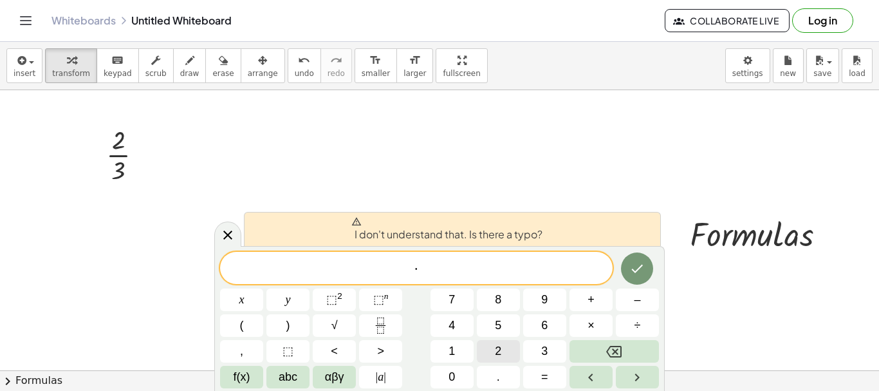
click at [496, 353] on span "2" at bounding box center [498, 350] width 6 height 17
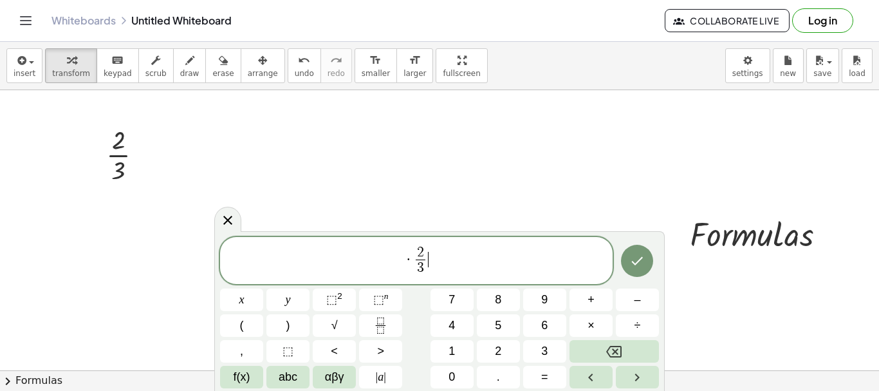
click at [438, 261] on span "· 2 3 ​ ​" at bounding box center [416, 262] width 392 height 34
click at [596, 327] on button "×" at bounding box center [590, 325] width 43 height 23
click at [636, 268] on icon "Done" at bounding box center [636, 260] width 15 height 15
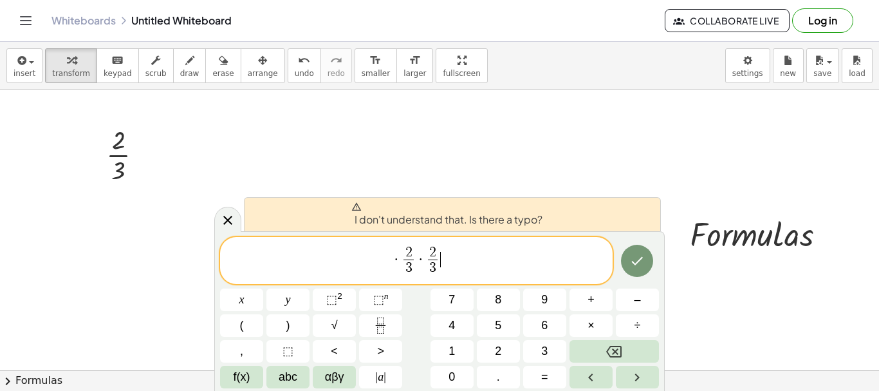
click at [528, 272] on span "· 2 3 ​ · 2 3 ​ ​" at bounding box center [416, 262] width 392 height 34
click at [640, 259] on icon "Done" at bounding box center [638, 261] width 12 height 8
click at [517, 272] on span "· 2 3 ​ · 2 3 ​ ​" at bounding box center [416, 262] width 392 height 34
click at [633, 263] on icon "Done" at bounding box center [636, 260] width 15 height 15
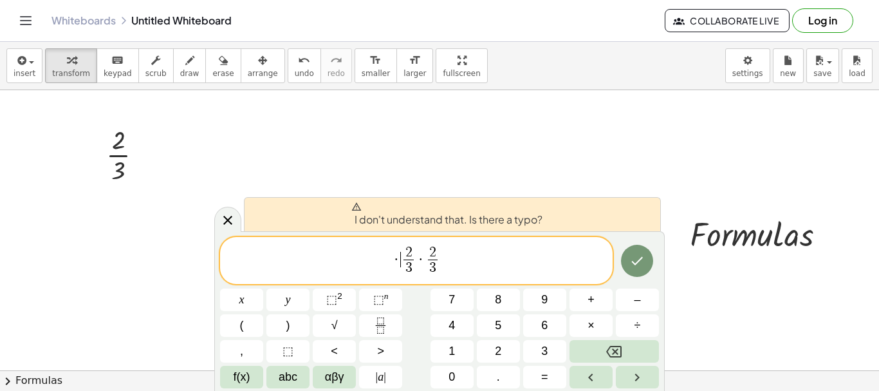
click at [400, 261] on span "·" at bounding box center [396, 259] width 9 height 15
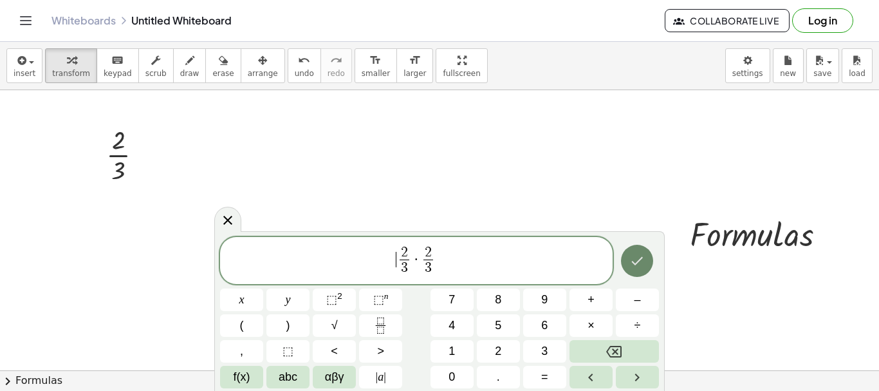
click at [636, 260] on icon "Done" at bounding box center [636, 260] width 15 height 15
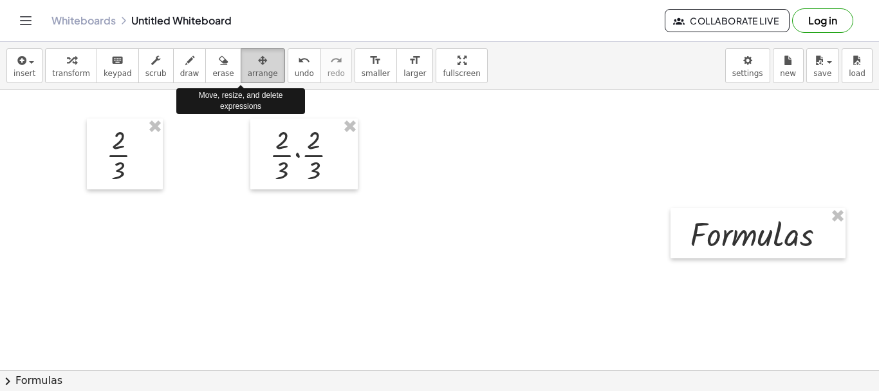
click at [248, 72] on span "arrange" at bounding box center [263, 73] width 30 height 9
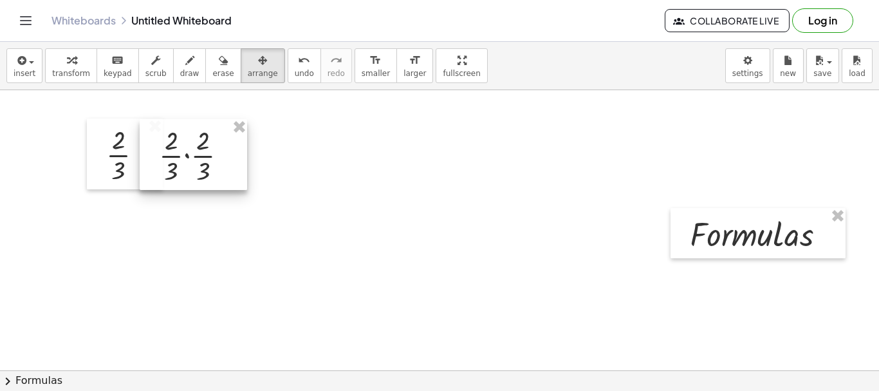
drag, startPoint x: 316, startPoint y: 153, endPoint x: 207, endPoint y: 154, distance: 109.4
click at [207, 154] on div at bounding box center [193, 154] width 107 height 71
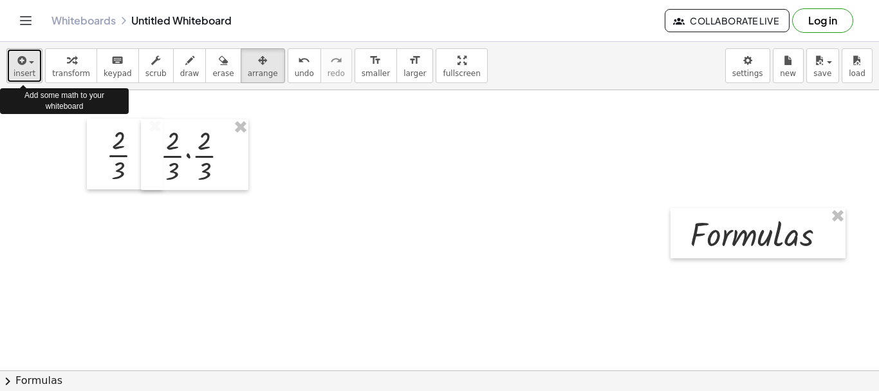
click at [13, 67] on button "insert" at bounding box center [24, 65] width 36 height 35
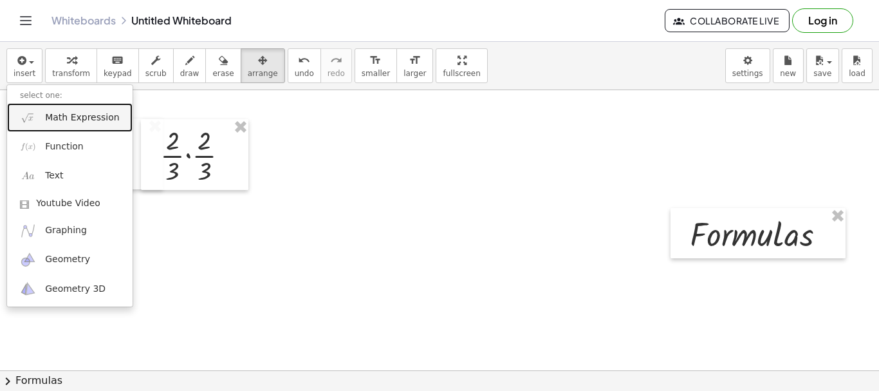
click at [66, 116] on span "Math Expression" at bounding box center [82, 117] width 74 height 13
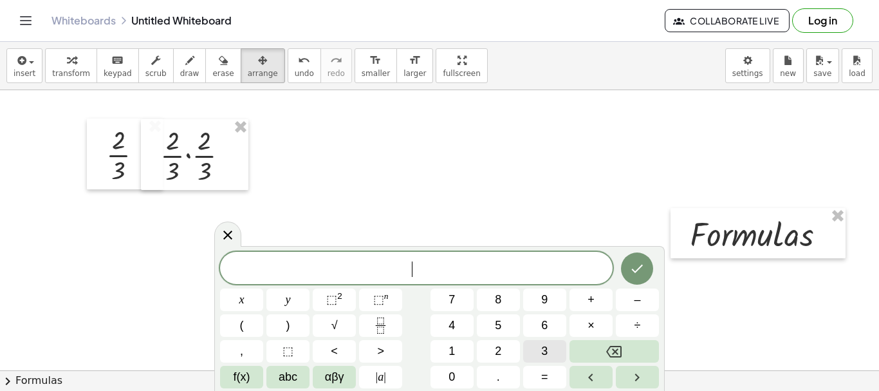
click at [548, 355] on button "3" at bounding box center [544, 351] width 43 height 23
click at [598, 325] on button "×" at bounding box center [590, 325] width 43 height 23
click at [614, 358] on icon "Backspace" at bounding box center [613, 351] width 15 height 15
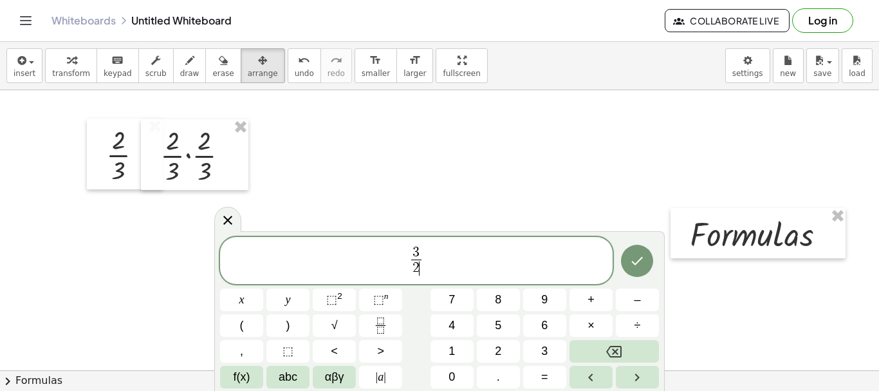
click at [439, 256] on span "3 2 ​ ​" at bounding box center [416, 262] width 392 height 34
click at [592, 323] on span "×" at bounding box center [590, 325] width 7 height 17
click at [445, 256] on span "3 2 ​ · 3 2 ​ ​" at bounding box center [416, 262] width 392 height 34
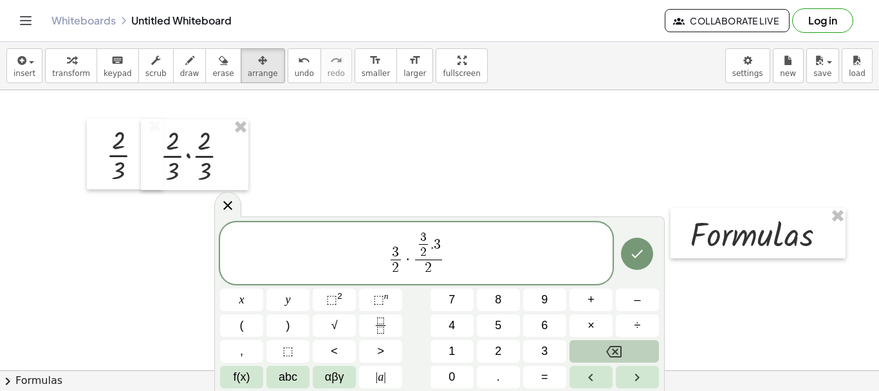
click at [610, 351] on icon "Backspace" at bounding box center [613, 351] width 15 height 15
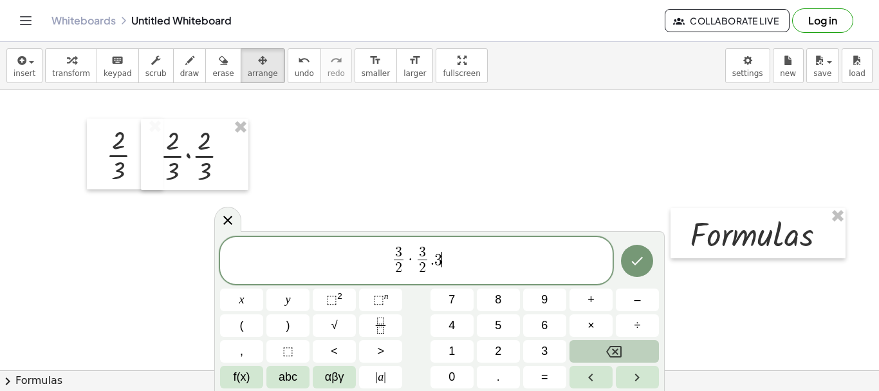
click at [610, 351] on icon "Backspace" at bounding box center [613, 351] width 15 height 15
click at [223, 225] on icon at bounding box center [227, 219] width 15 height 15
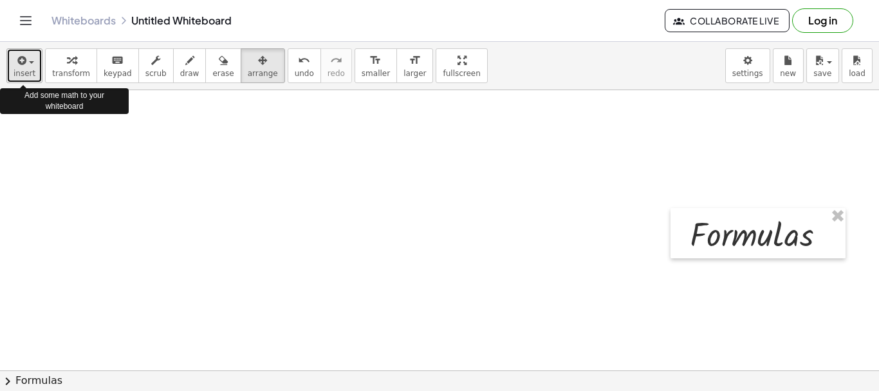
click at [28, 68] on button "insert" at bounding box center [24, 65] width 36 height 35
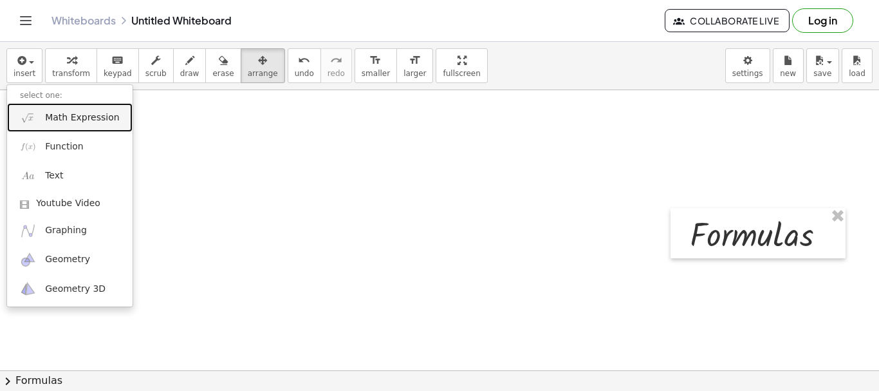
click at [67, 119] on span "Math Expression" at bounding box center [82, 117] width 74 height 13
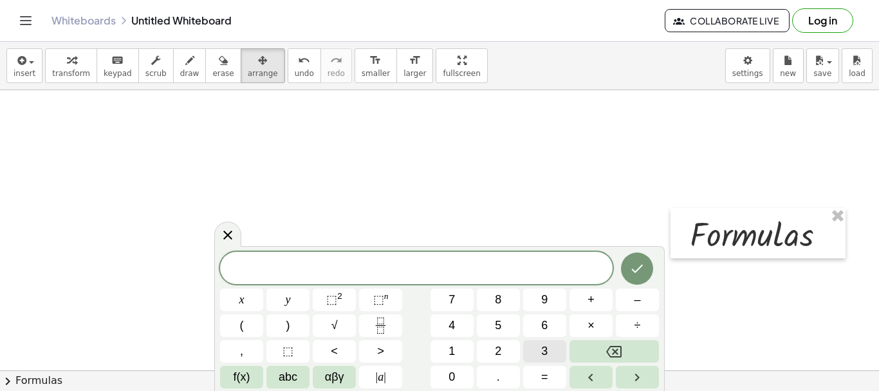
click at [542, 351] on span "3" at bounding box center [544, 350] width 6 height 17
click at [339, 303] on span "⬚ 2" at bounding box center [334, 299] width 16 height 17
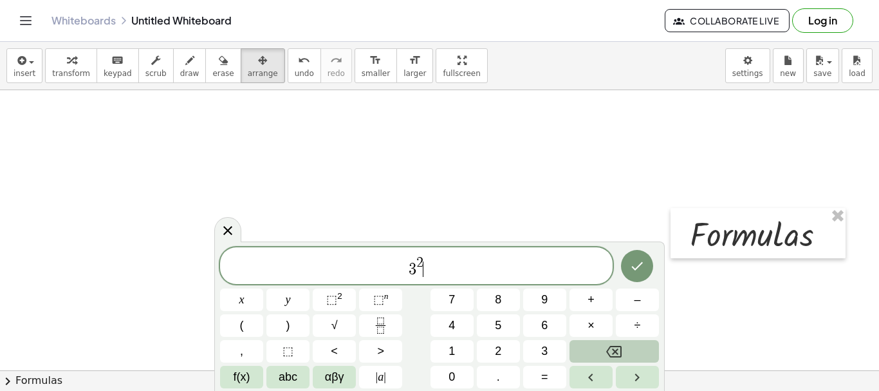
click at [609, 347] on icon "Backspace" at bounding box center [613, 351] width 15 height 15
click at [544, 327] on span "6" at bounding box center [544, 325] width 6 height 17
click at [290, 322] on button ")" at bounding box center [287, 325] width 43 height 23
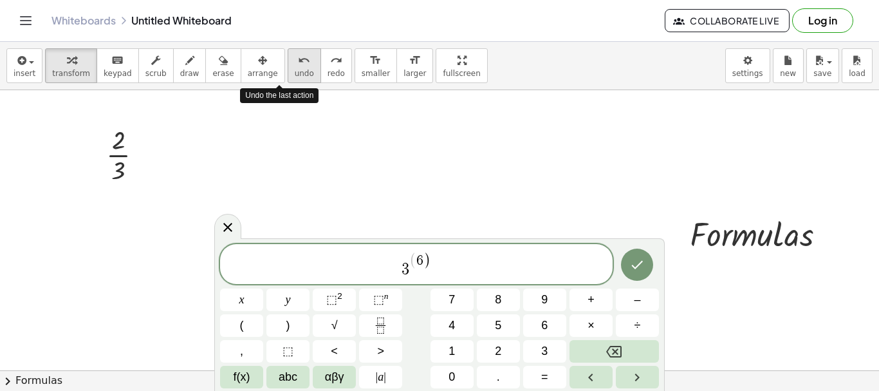
click at [295, 71] on span "undo" at bounding box center [304, 73] width 19 height 9
click at [298, 66] on icon "undo" at bounding box center [304, 60] width 12 height 15
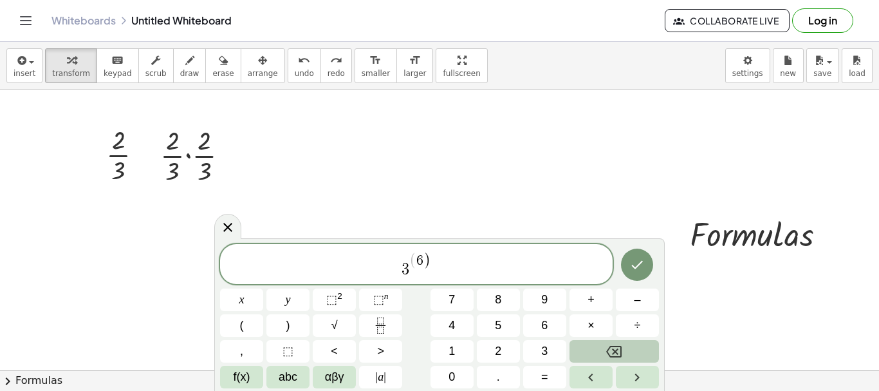
click at [618, 346] on icon "Backspace" at bounding box center [613, 352] width 15 height 12
click at [297, 321] on button ")" at bounding box center [287, 325] width 43 height 23
click at [452, 331] on span "4" at bounding box center [451, 325] width 6 height 17
click at [545, 378] on span "=" at bounding box center [544, 376] width 7 height 17
click at [615, 350] on icon "Backspace" at bounding box center [613, 352] width 15 height 12
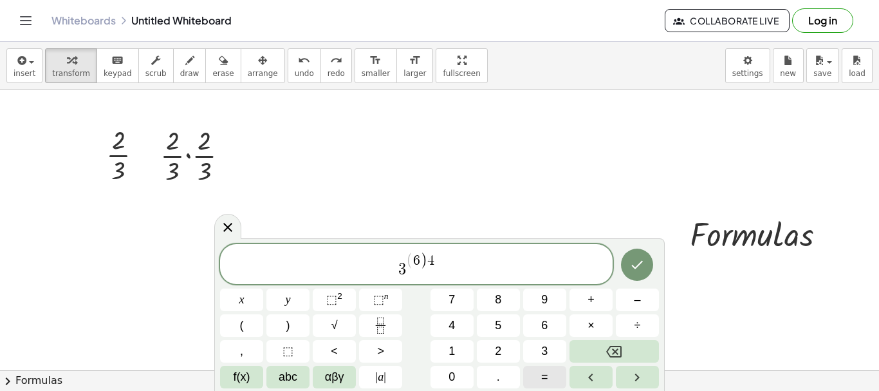
click at [548, 374] on span "=" at bounding box center [544, 376] width 7 height 17
click at [538, 351] on button "3" at bounding box center [544, 351] width 43 height 23
click at [328, 301] on span "⬚" at bounding box center [331, 299] width 11 height 13
click at [450, 353] on span "1" at bounding box center [451, 350] width 6 height 17
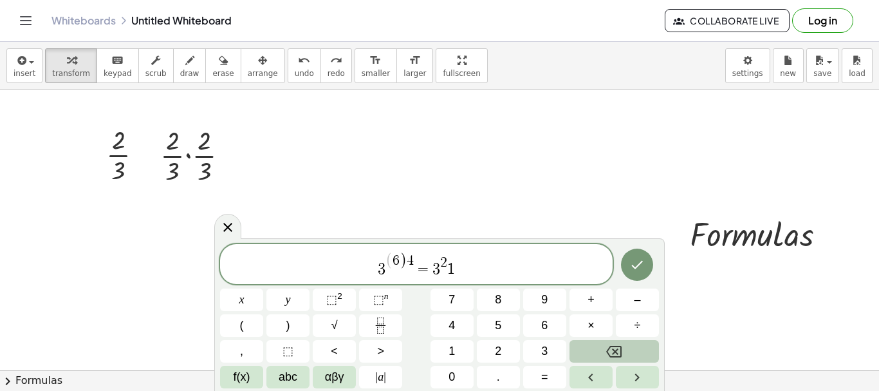
click at [619, 351] on icon "Backspace" at bounding box center [613, 351] width 15 height 15
click at [463, 344] on button "1" at bounding box center [451, 351] width 43 height 23
click at [494, 346] on button "2" at bounding box center [498, 351] width 43 height 23
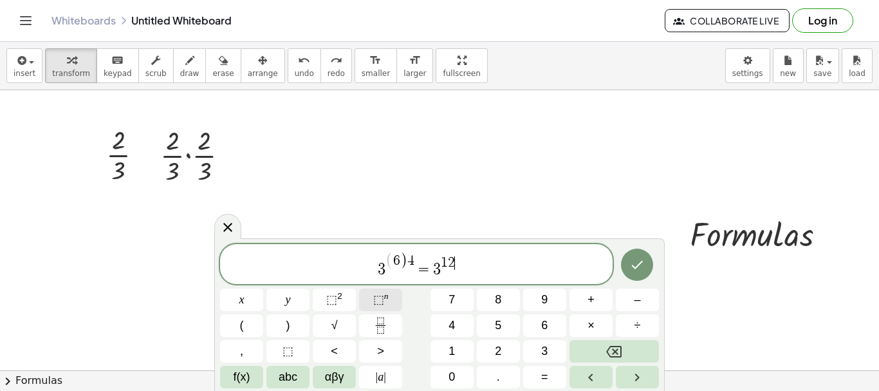
click at [380, 297] on span "⬚" at bounding box center [378, 299] width 11 height 13
click at [290, 383] on span "abc" at bounding box center [288, 376] width 19 height 17
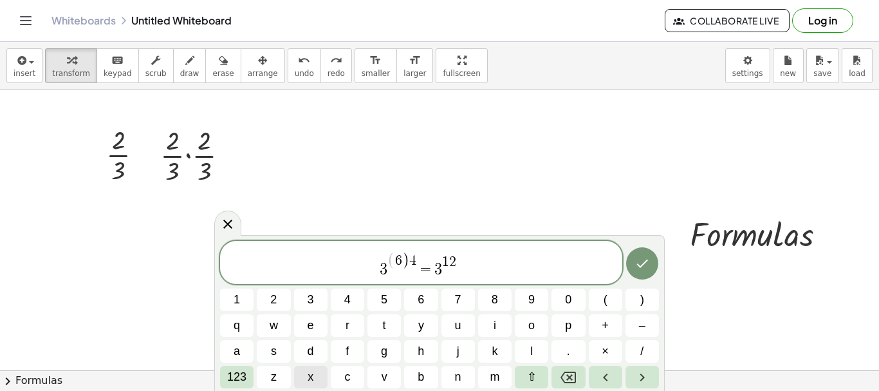
click at [308, 376] on span "x" at bounding box center [311, 376] width 6 height 17
click at [641, 266] on icon "Done" at bounding box center [642, 263] width 12 height 8
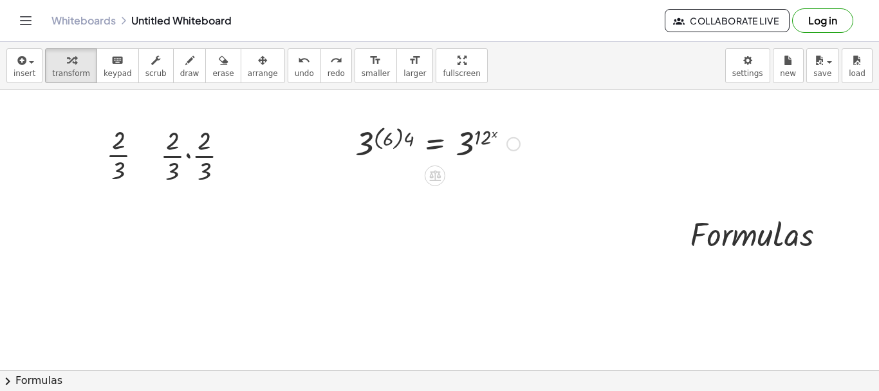
click at [387, 147] on div at bounding box center [438, 143] width 178 height 42
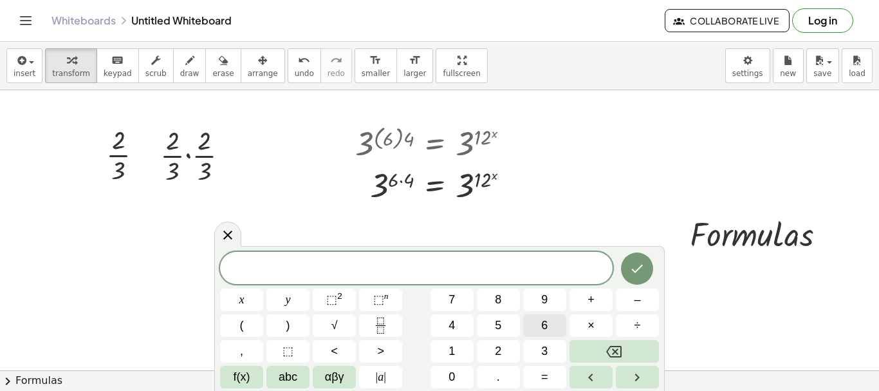
click at [542, 324] on span "6" at bounding box center [544, 325] width 6 height 17
click at [592, 326] on span "×" at bounding box center [590, 325] width 7 height 17
click at [455, 329] on span "4" at bounding box center [451, 325] width 6 height 17
click at [546, 374] on span "=" at bounding box center [544, 376] width 7 height 17
click at [438, 346] on button "1" at bounding box center [451, 351] width 43 height 23
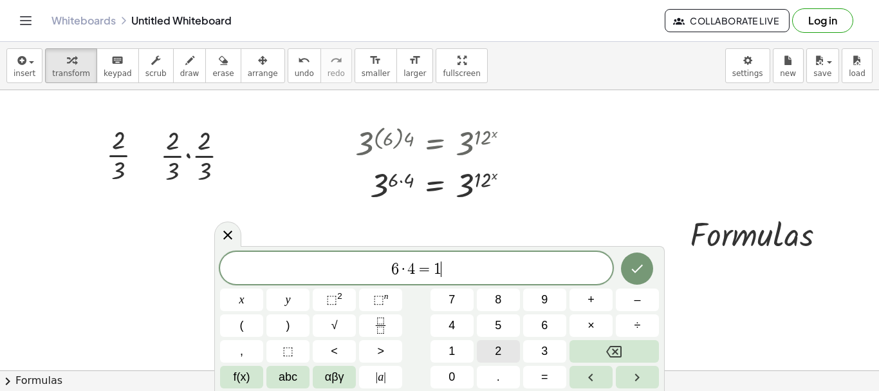
click at [491, 347] on button "2" at bounding box center [498, 351] width 43 height 23
click at [591, 325] on span "×" at bounding box center [590, 325] width 7 height 17
click at [241, 303] on span "x" at bounding box center [241, 299] width 5 height 17
click at [650, 269] on button "Done" at bounding box center [637, 268] width 32 height 32
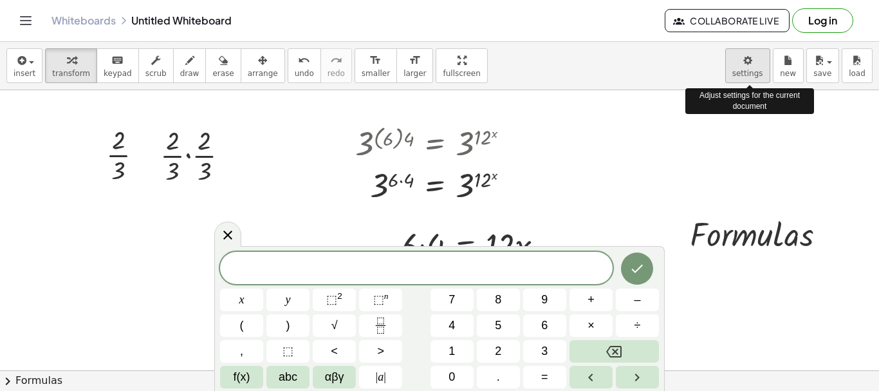
click at [743, 68] on body "Graspable Math Activities Get Started Activity Bank Assigned Work Classes White…" at bounding box center [439, 195] width 879 height 391
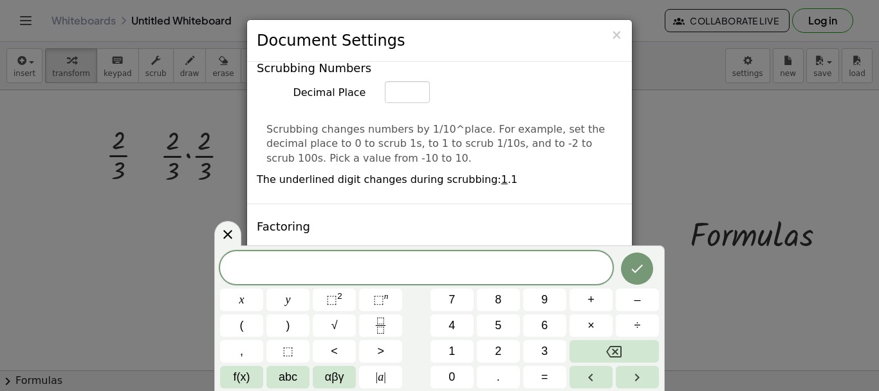
scroll to position [760, 0]
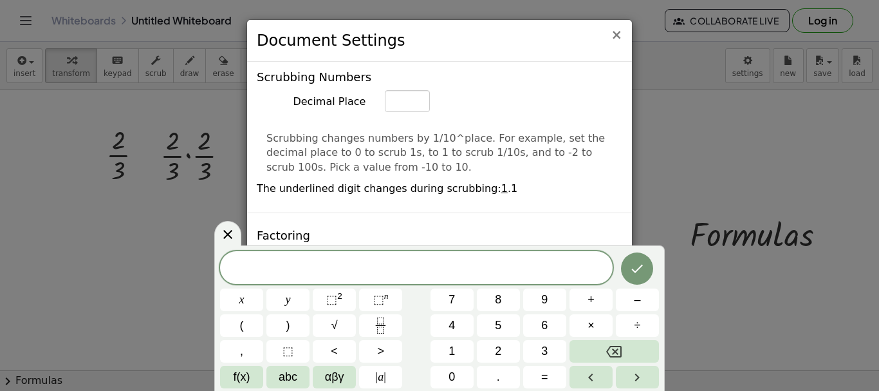
click at [618, 38] on span "×" at bounding box center [617, 34] width 12 height 15
